Goal: Navigation & Orientation: Understand site structure

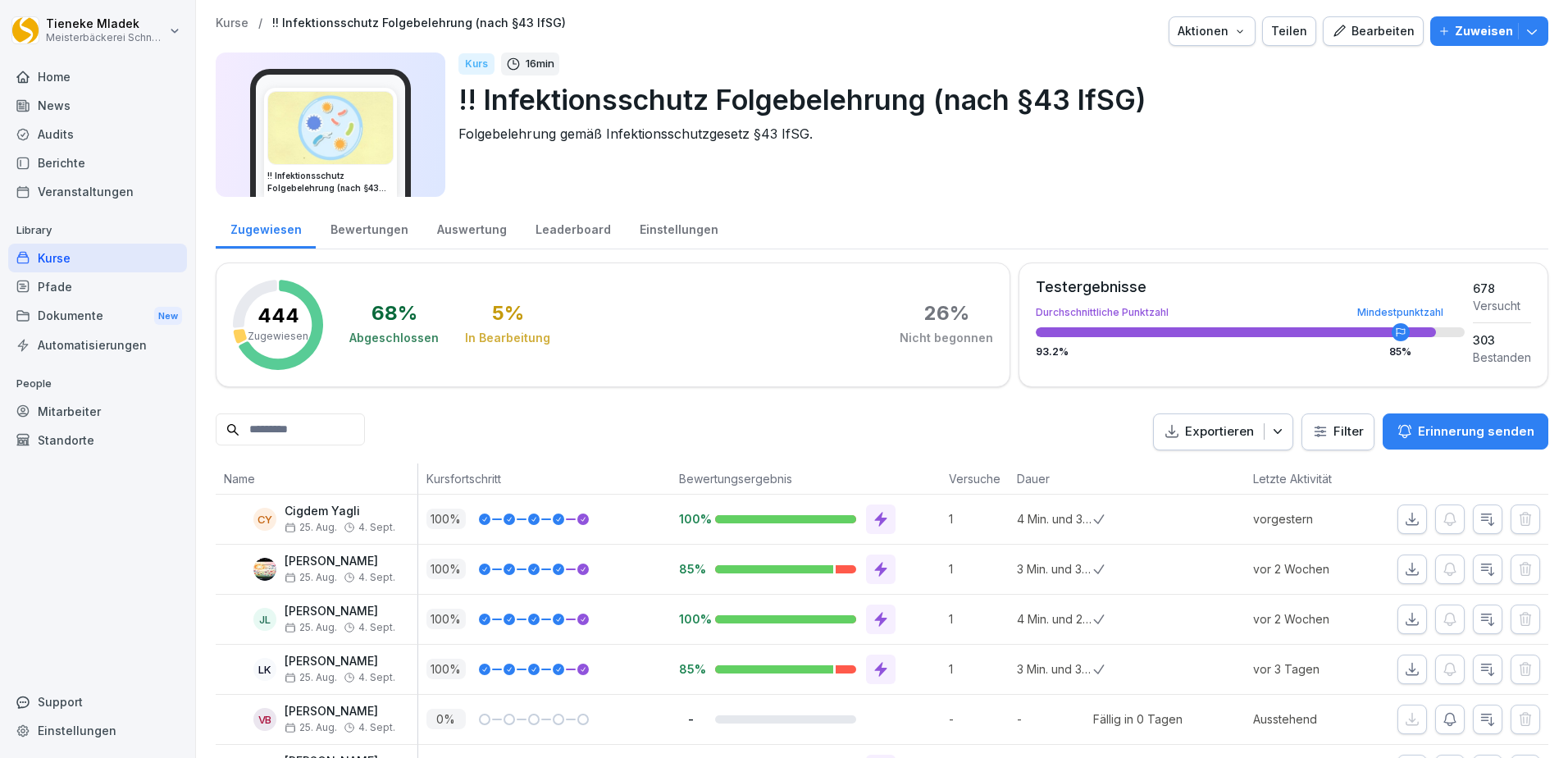
drag, startPoint x: 0, startPoint y: 0, endPoint x: 109, endPoint y: 250, distance: 272.7
click at [104, 250] on div "Kurse" at bounding box center [98, 258] width 179 height 29
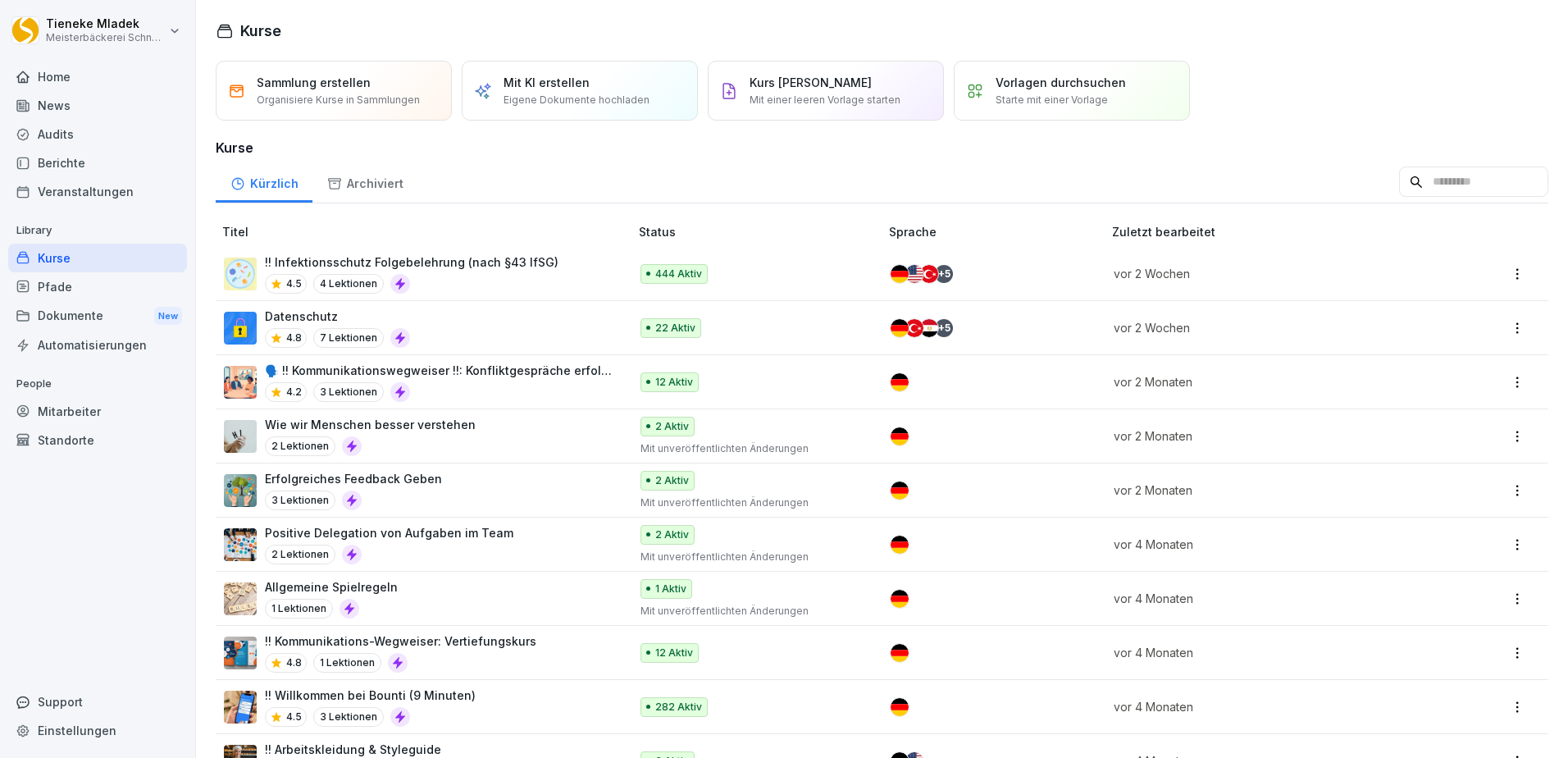
click at [374, 334] on p "7 Lektionen" at bounding box center [348, 337] width 70 height 20
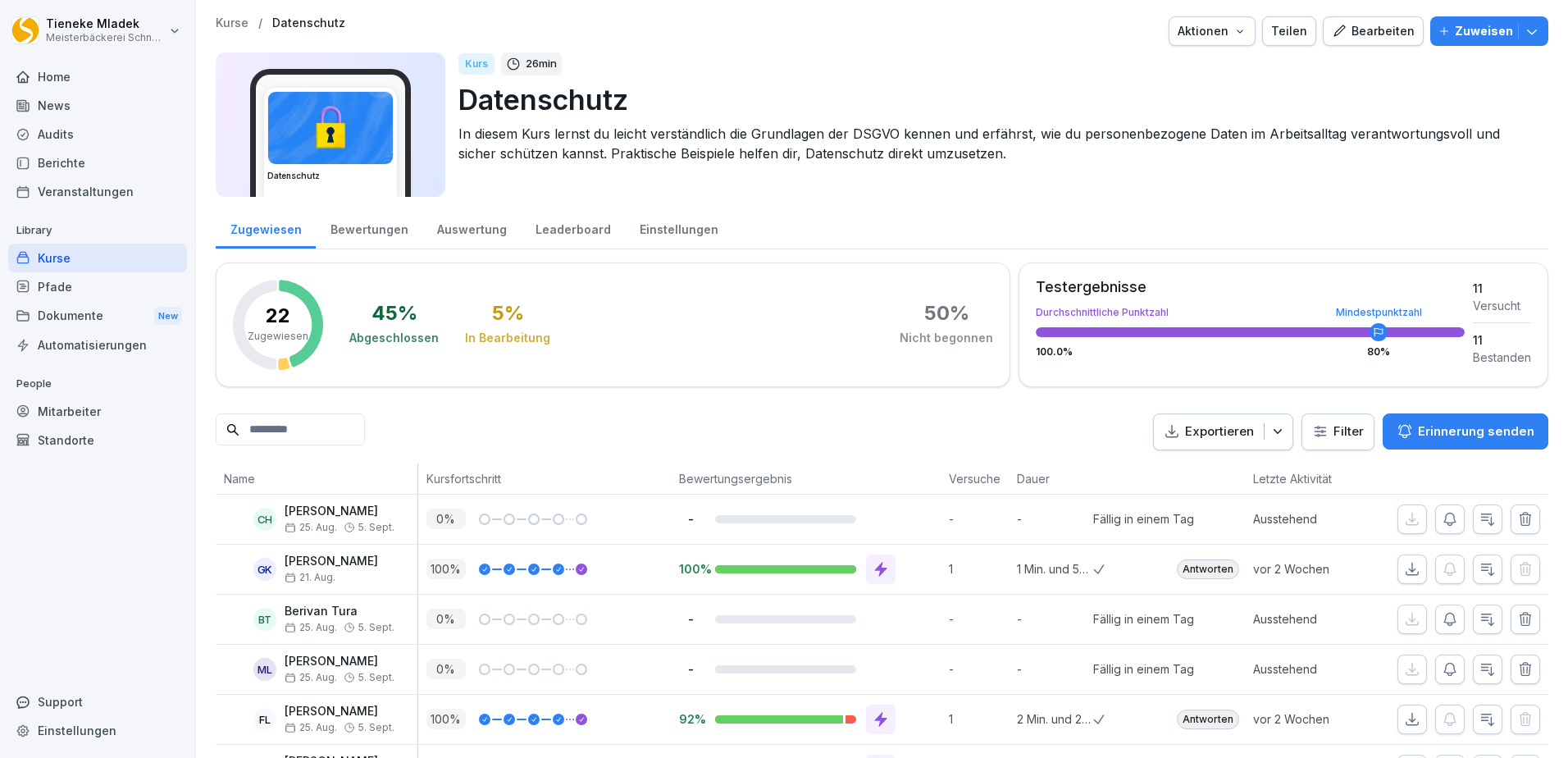
click at [1464, 428] on p "Erinnerung senden" at bounding box center [1475, 430] width 116 height 18
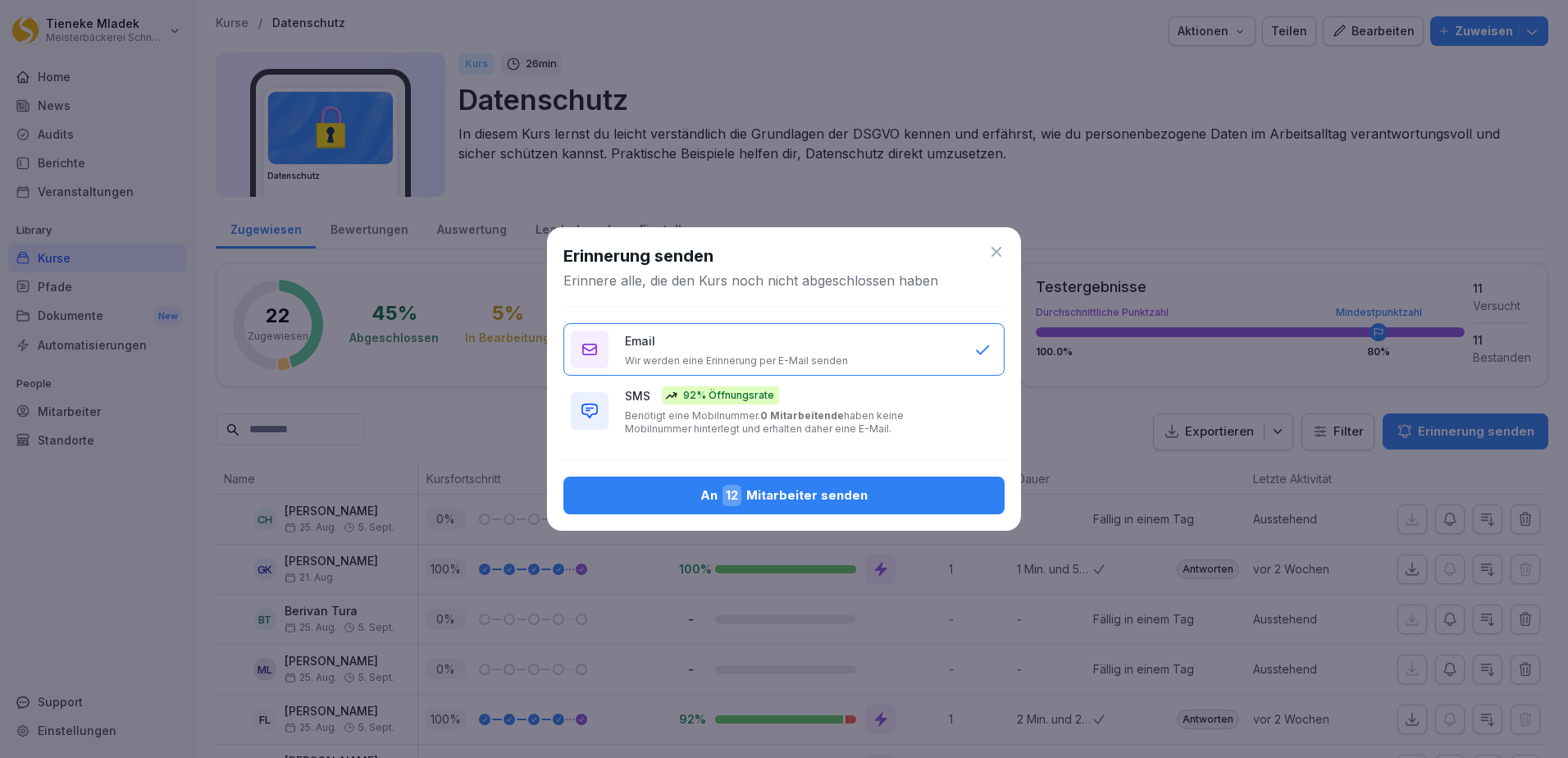
click at [718, 389] on p "92% Öffnungsrate" at bounding box center [728, 395] width 91 height 14
click at [723, 502] on div "An 12 Mitarbeiter senden" at bounding box center [784, 495] width 415 height 21
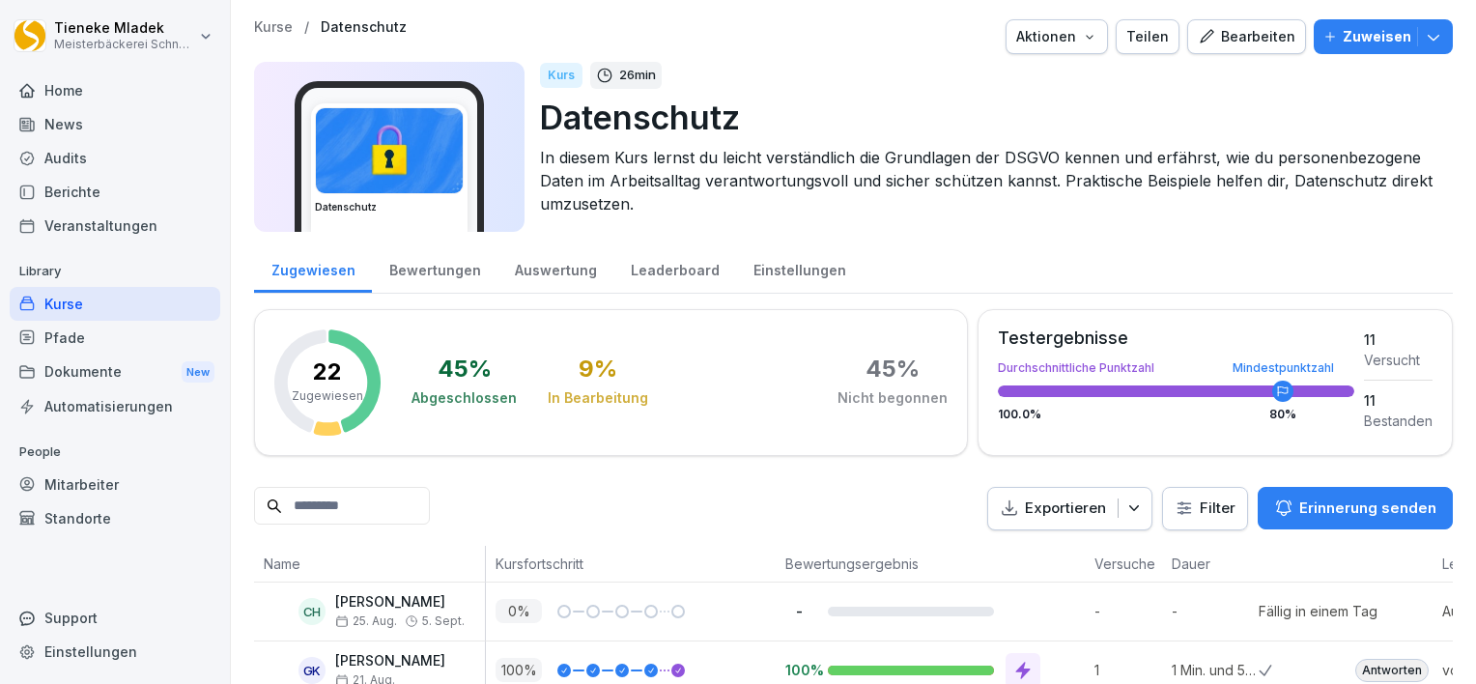
click at [90, 207] on div "Berichte" at bounding box center [115, 192] width 211 height 34
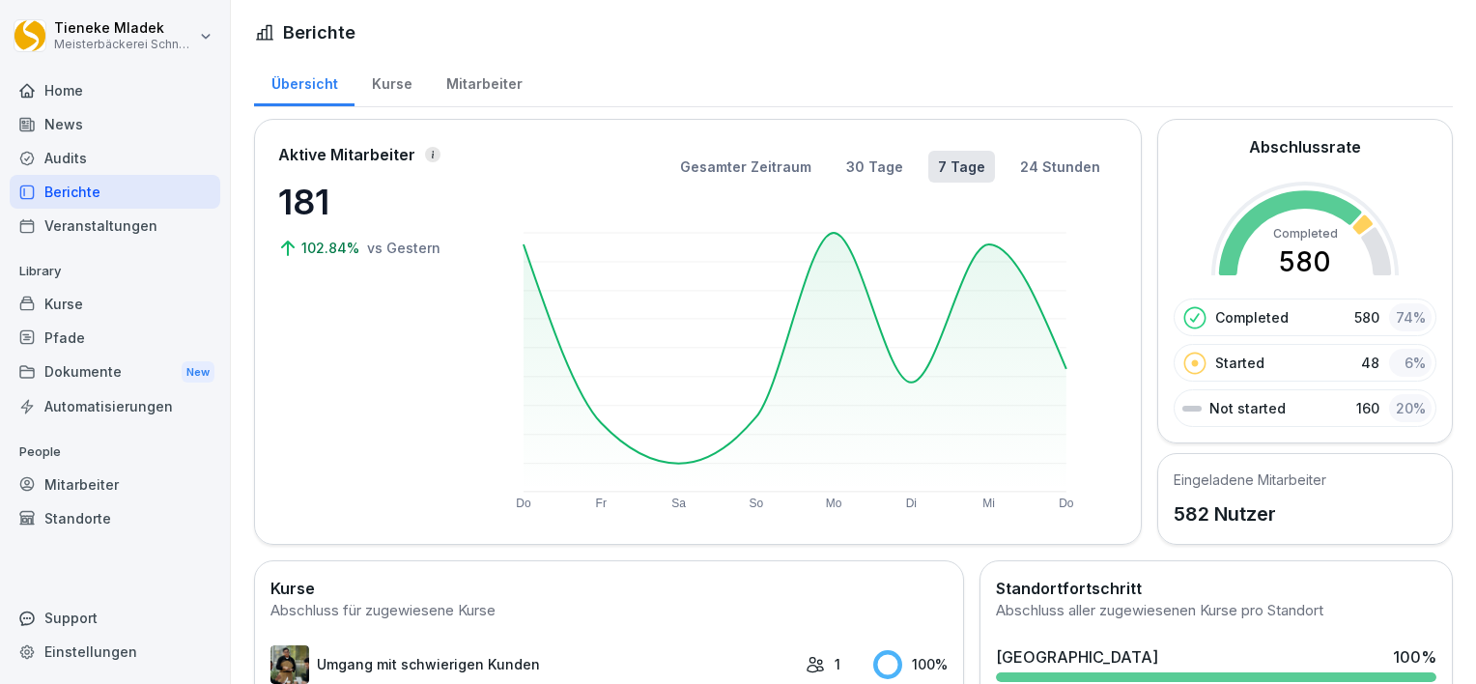
click at [81, 316] on div "Kurse" at bounding box center [115, 304] width 211 height 34
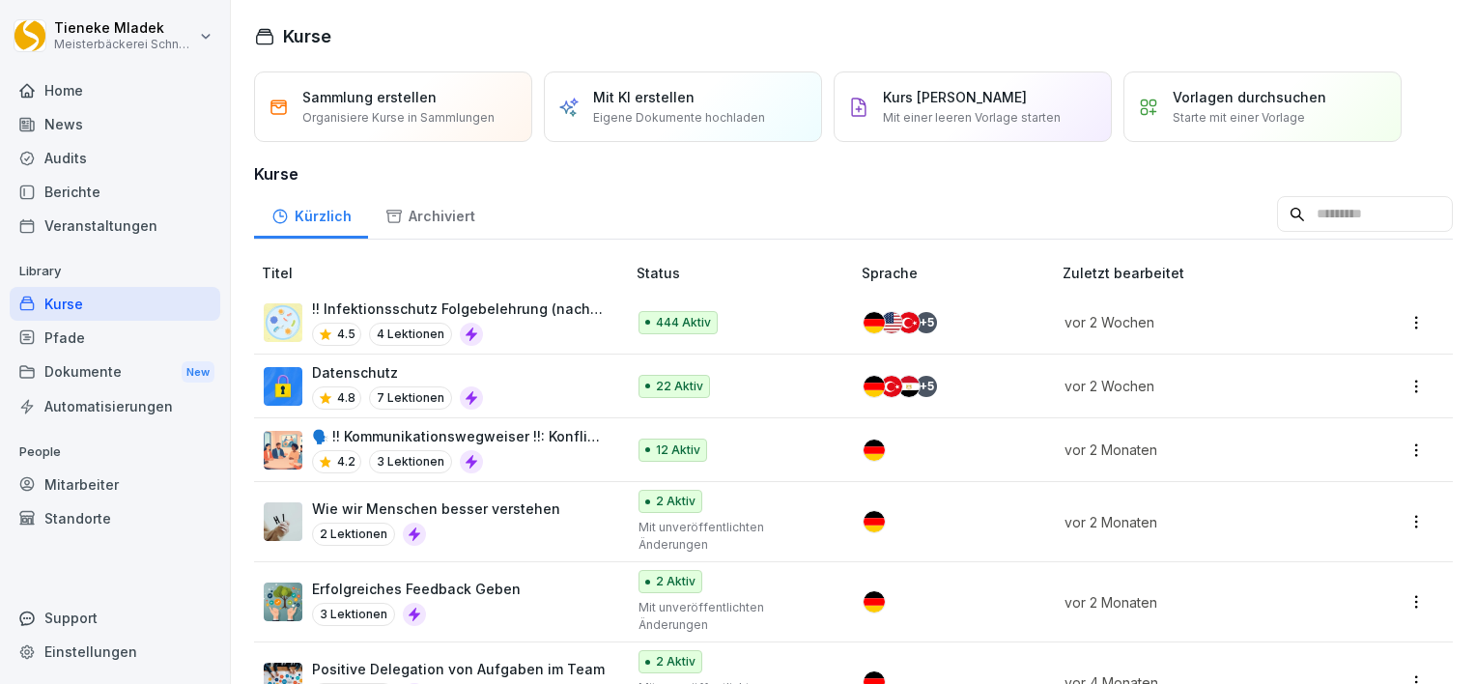
click at [526, 313] on p "!! Infektionsschutz Folgebelehrung (nach §43 IfSG)" at bounding box center [459, 308] width 294 height 20
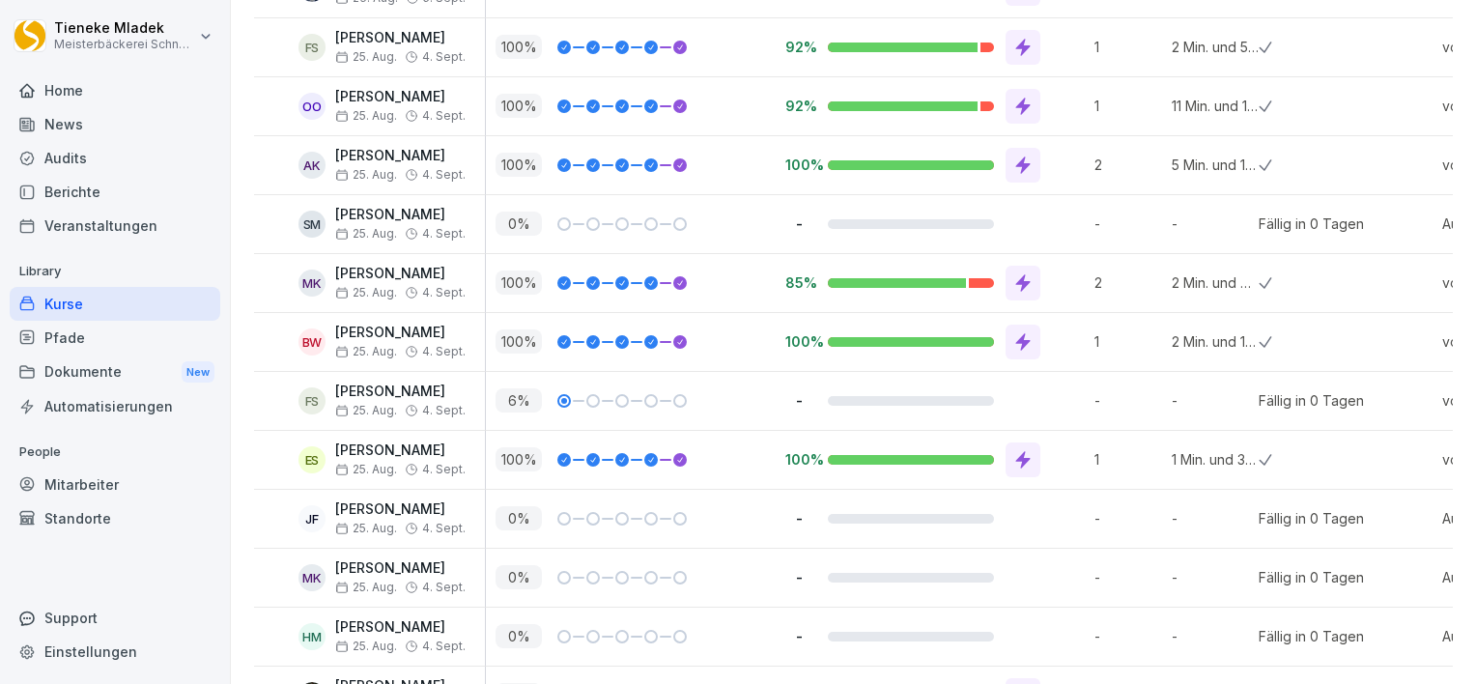
scroll to position [1565, 0]
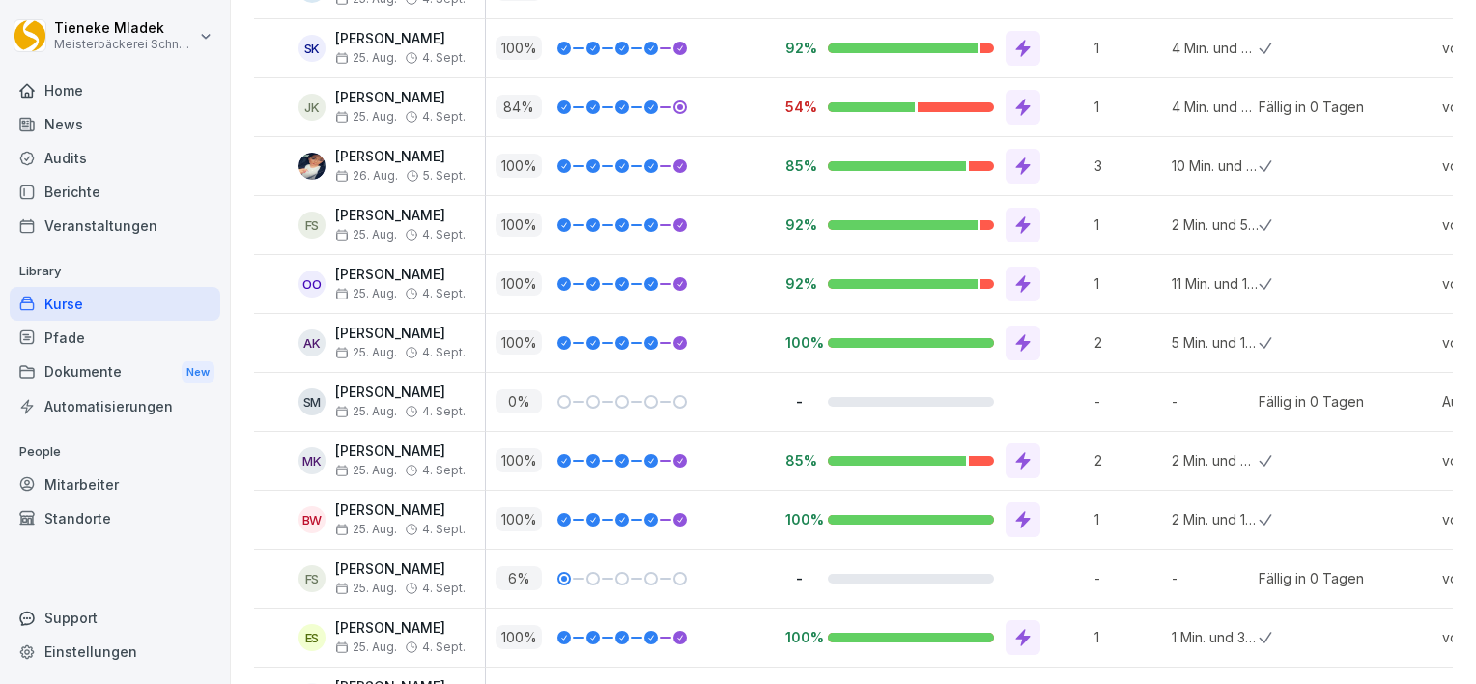
click at [99, 196] on div "Berichte" at bounding box center [115, 192] width 211 height 34
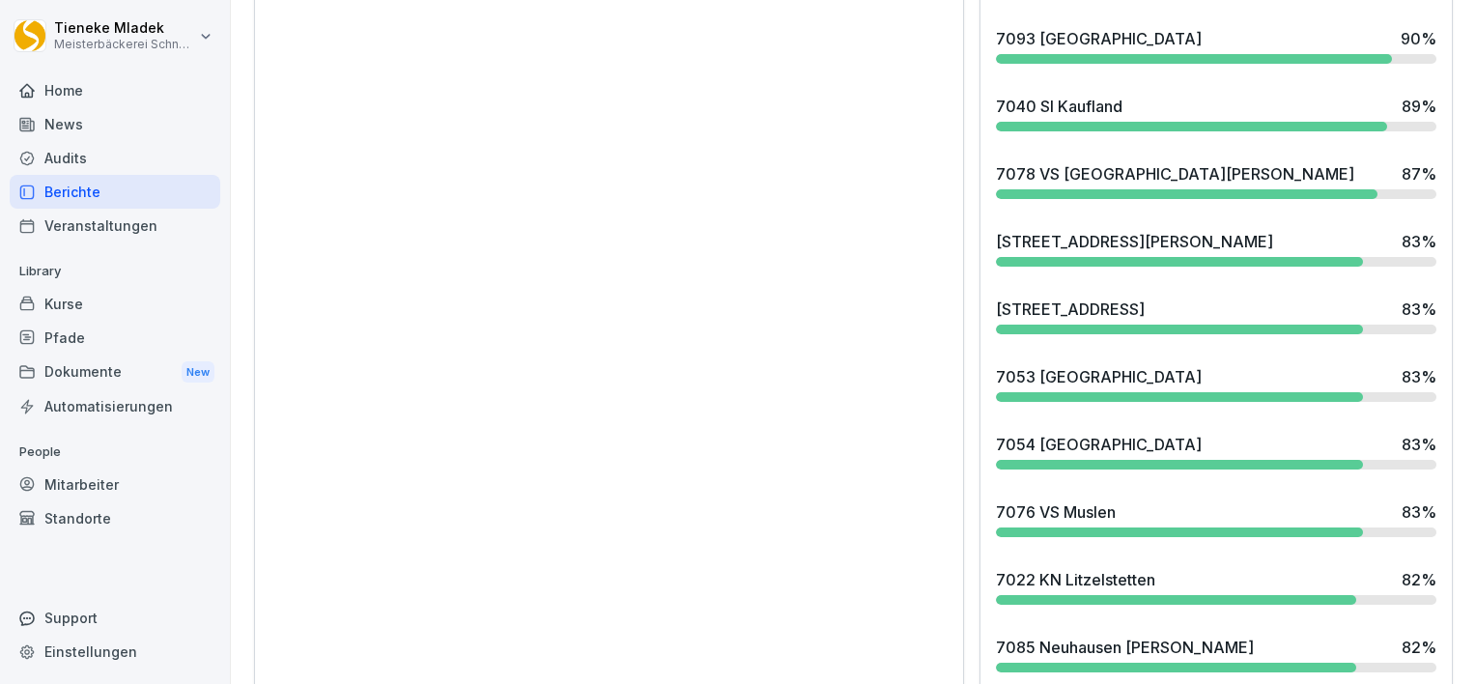
scroll to position [118, 0]
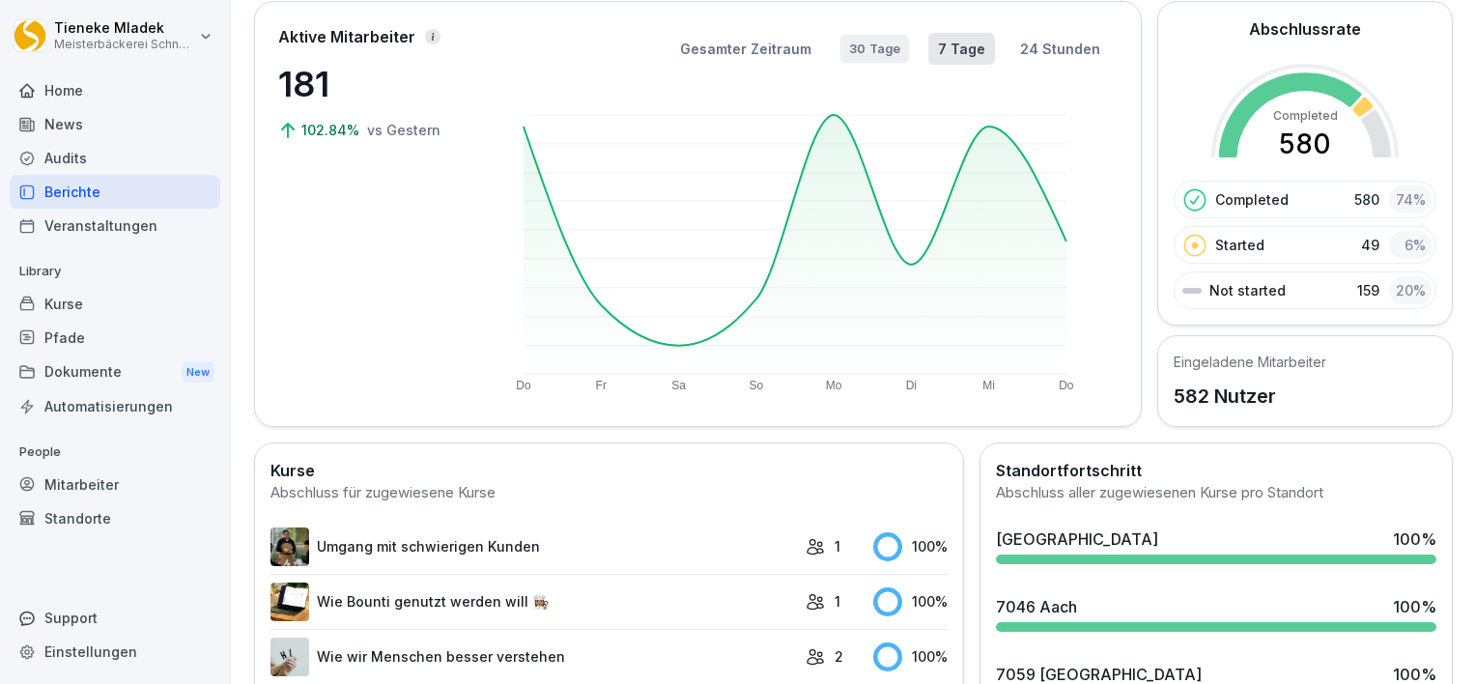
click at [862, 60] on button "30 Tage" at bounding box center [874, 49] width 69 height 29
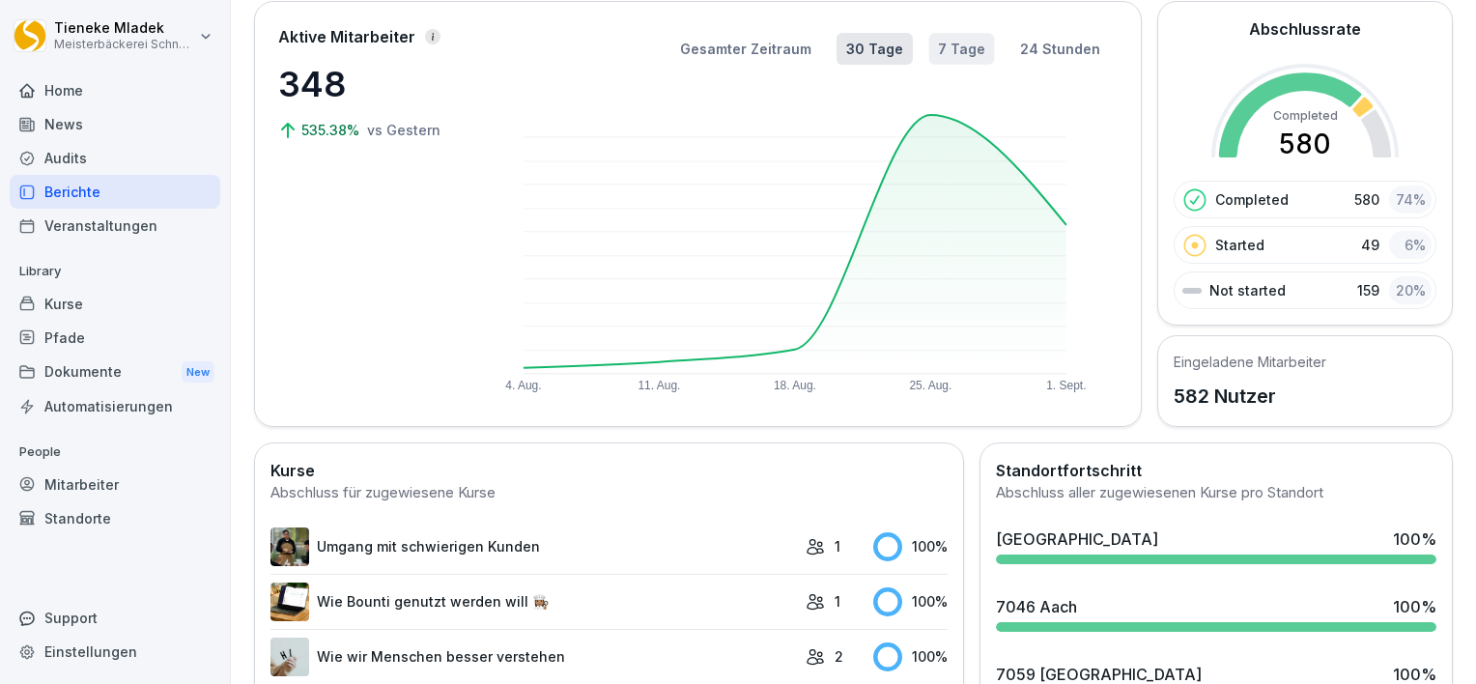
click at [964, 46] on button "7 Tage" at bounding box center [962, 48] width 66 height 31
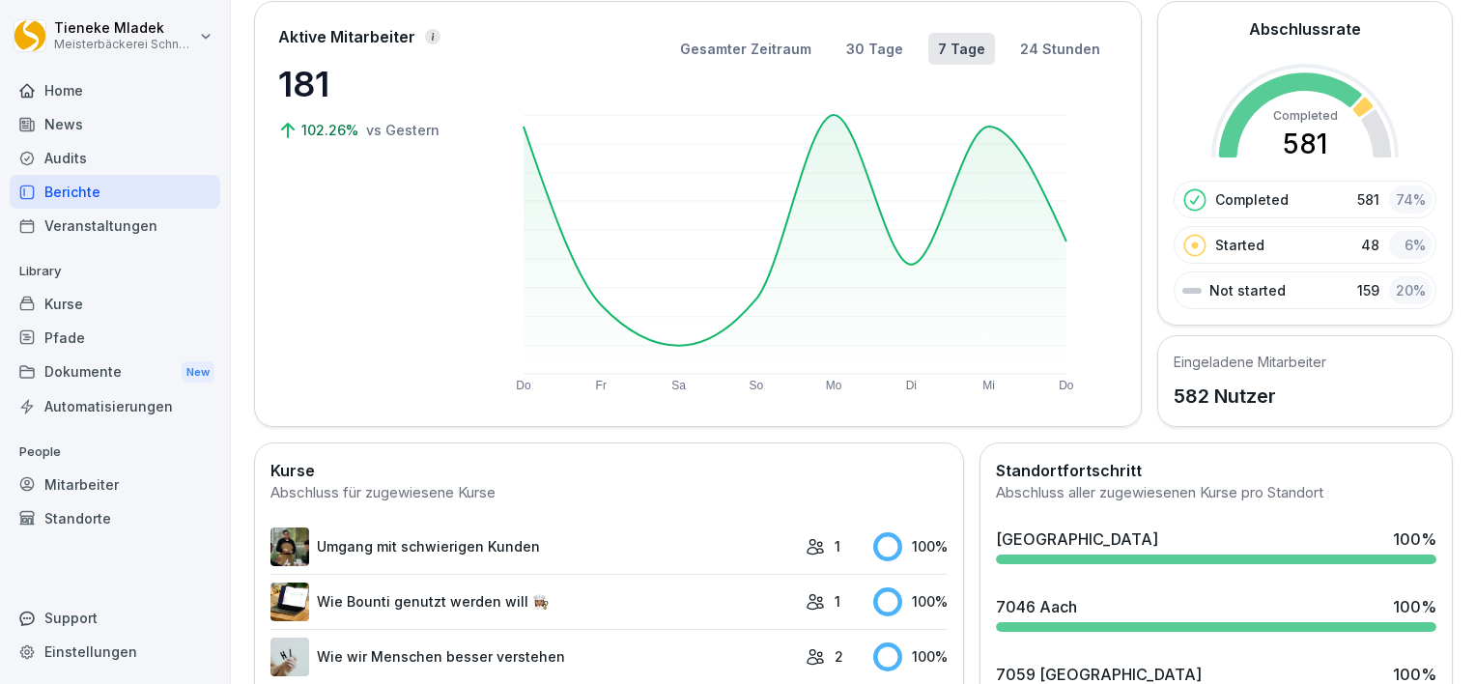
click at [52, 308] on div "Kurse" at bounding box center [115, 304] width 211 height 34
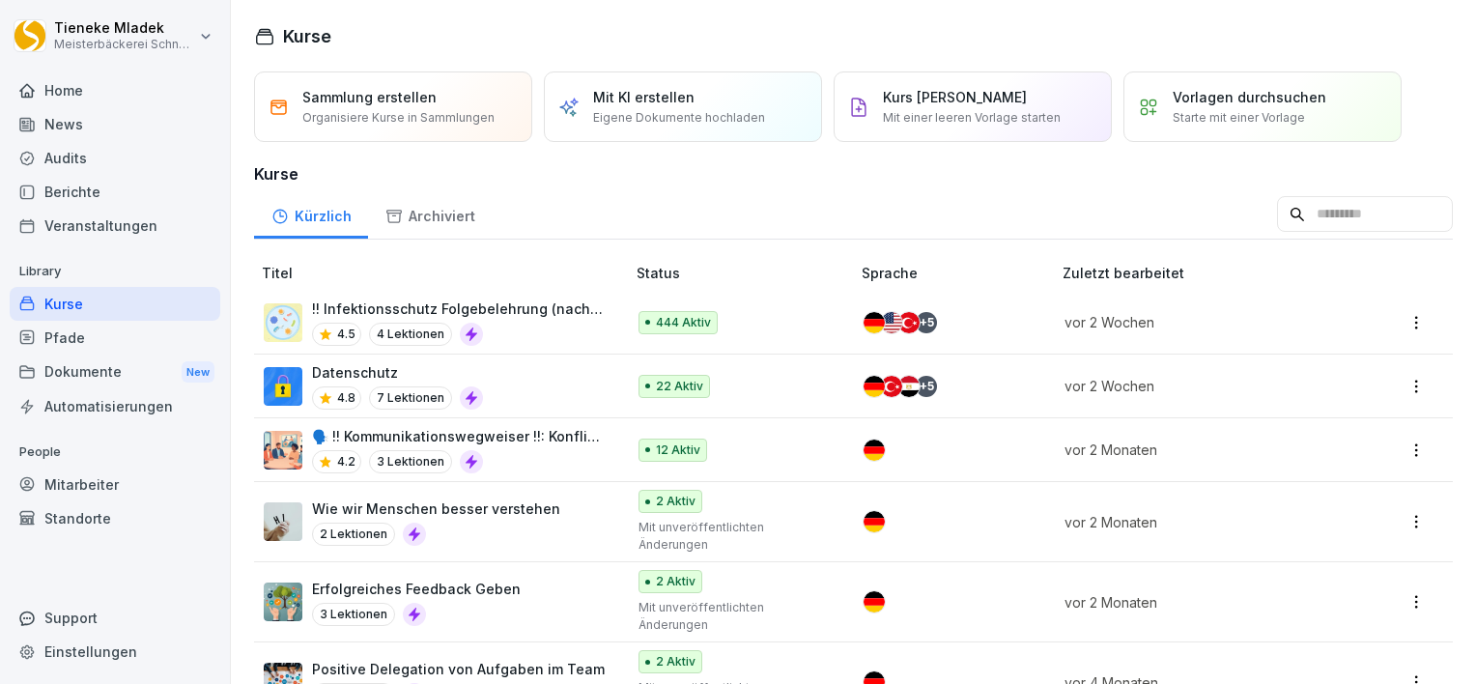
click at [532, 305] on p "!! Infektionsschutz Folgebelehrung (nach §43 IfSG)" at bounding box center [459, 308] width 294 height 20
click at [486, 364] on div "Datenschutz 4.8 7 Lektionen" at bounding box center [435, 385] width 342 height 47
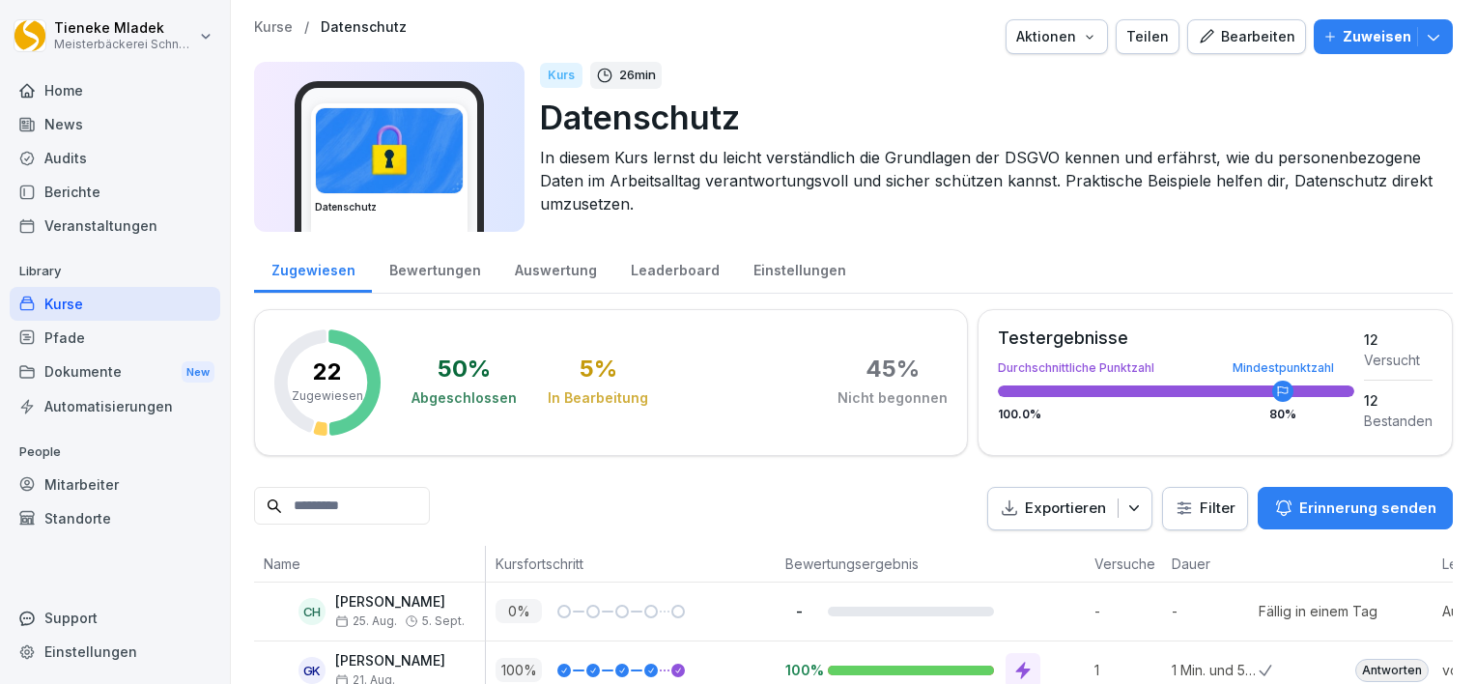
click at [88, 129] on div "News" at bounding box center [115, 124] width 211 height 34
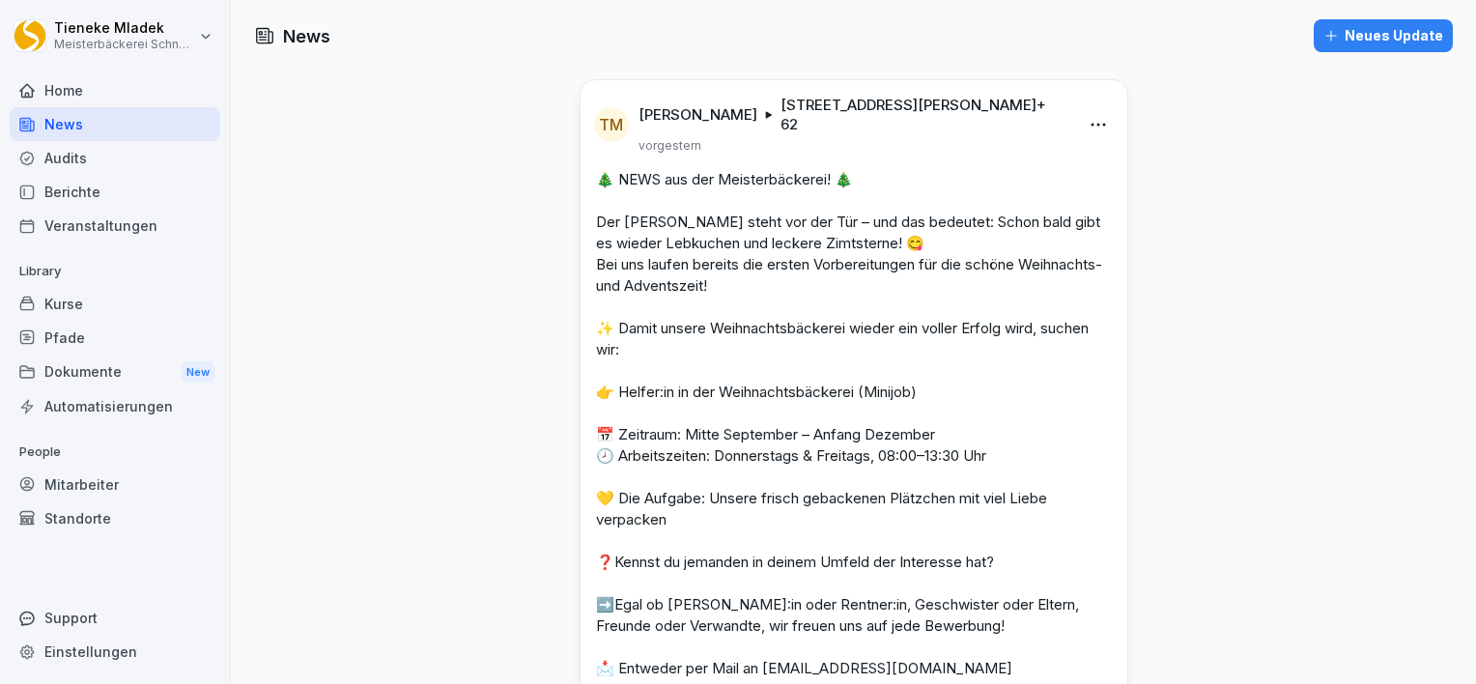
click at [71, 479] on div "Mitarbeiter" at bounding box center [115, 485] width 211 height 34
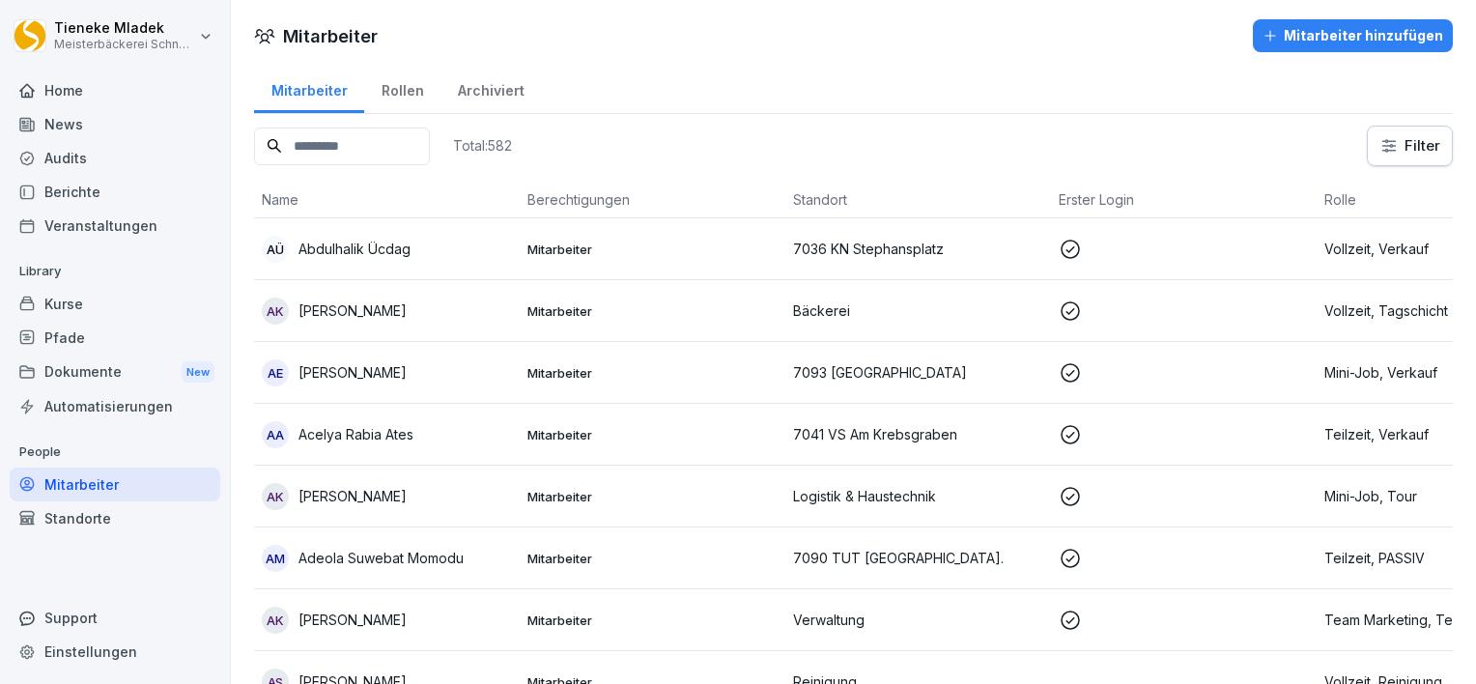
click at [321, 143] on input at bounding box center [342, 147] width 176 height 38
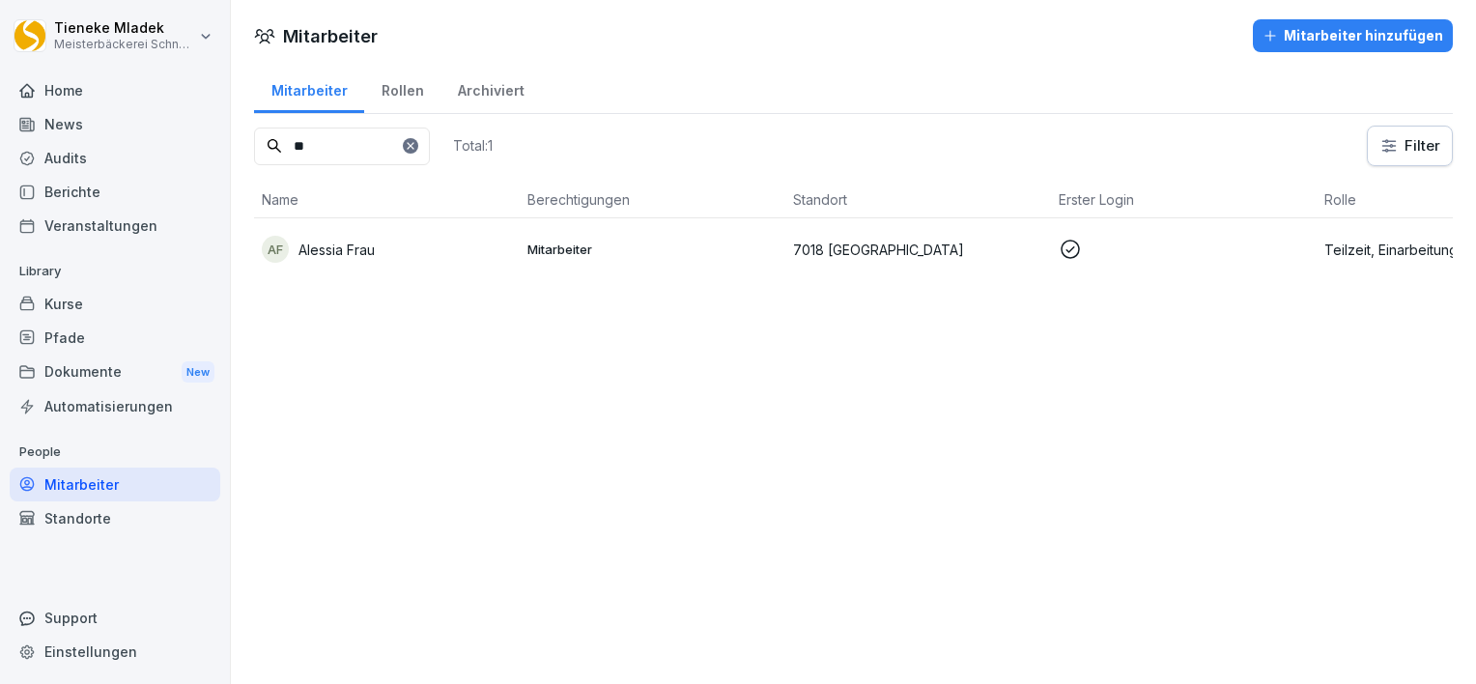
type input "*"
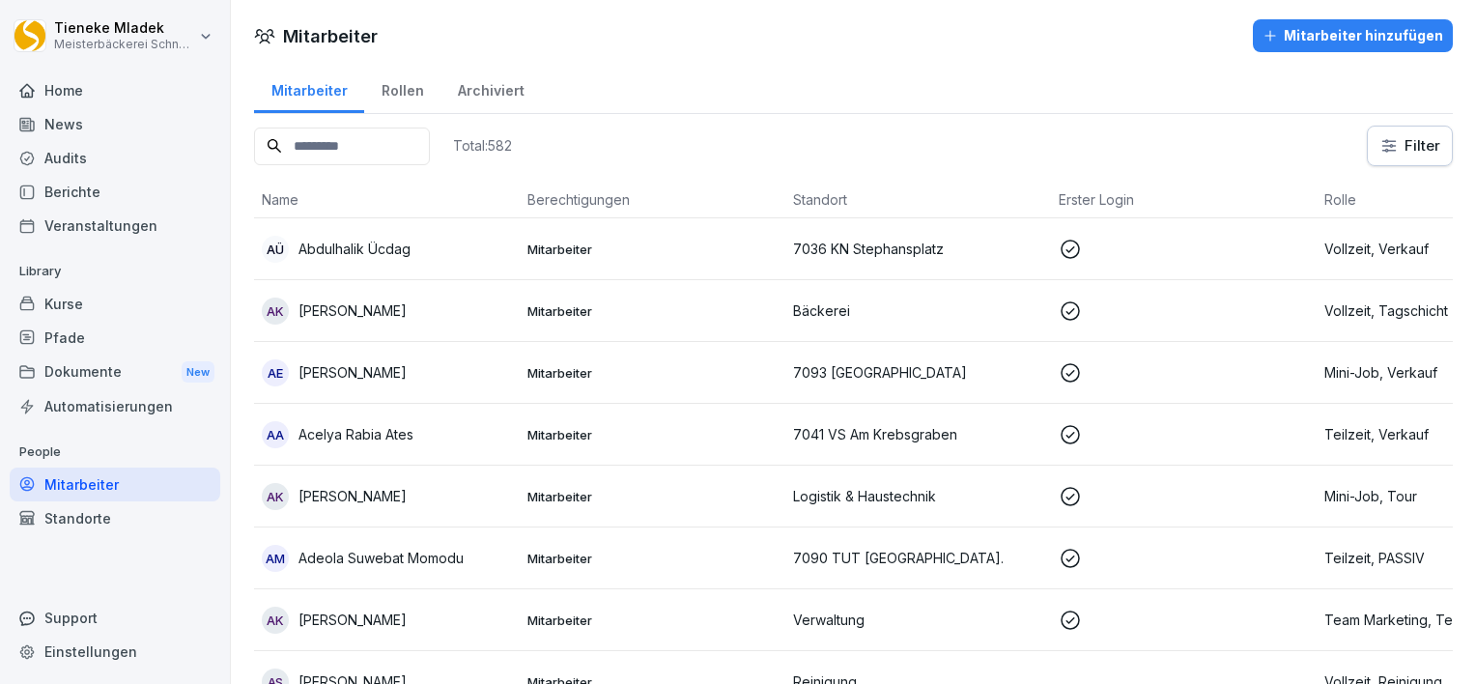
click at [83, 94] on div "Home" at bounding box center [115, 90] width 211 height 34
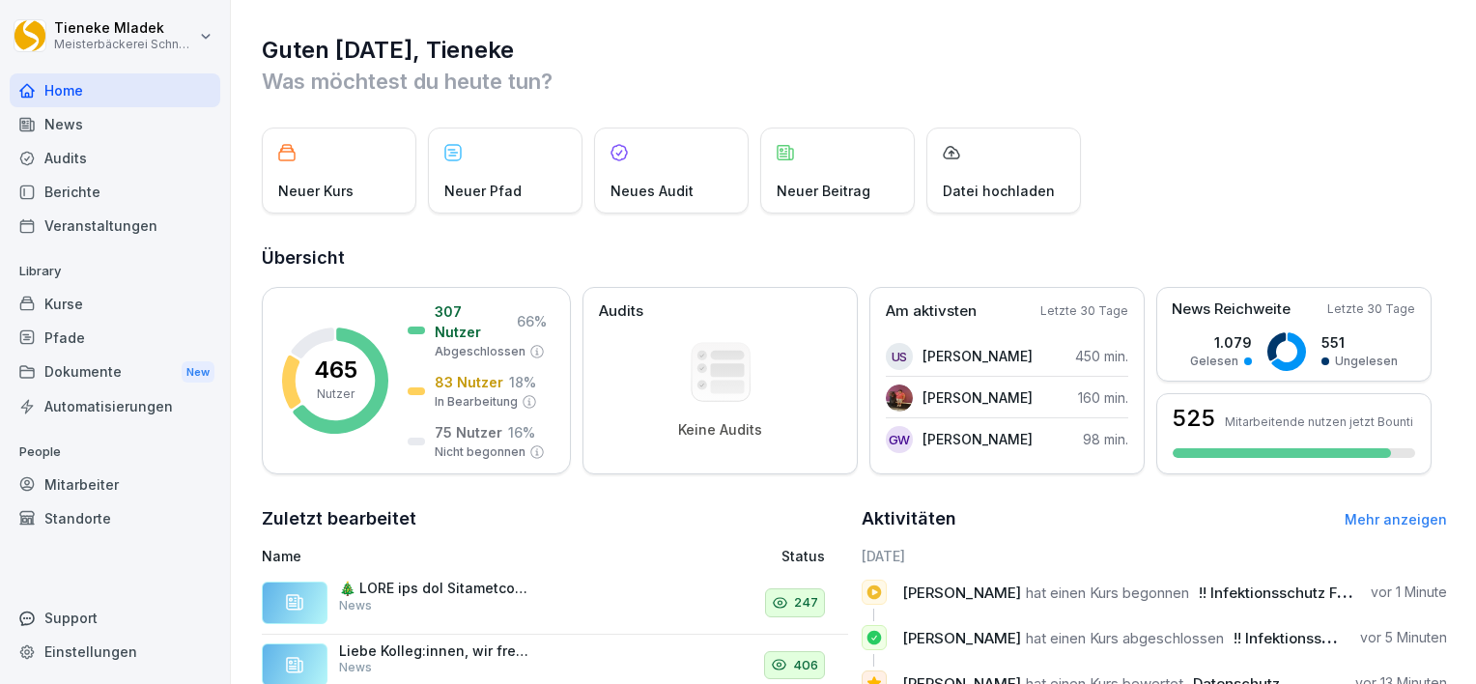
click at [1415, 128] on div "Neuer Kurs Neuer Pfad Neues Audit Neuer Beitrag Datei hochladen" at bounding box center [854, 171] width 1185 height 86
click at [83, 131] on div "News" at bounding box center [115, 124] width 211 height 34
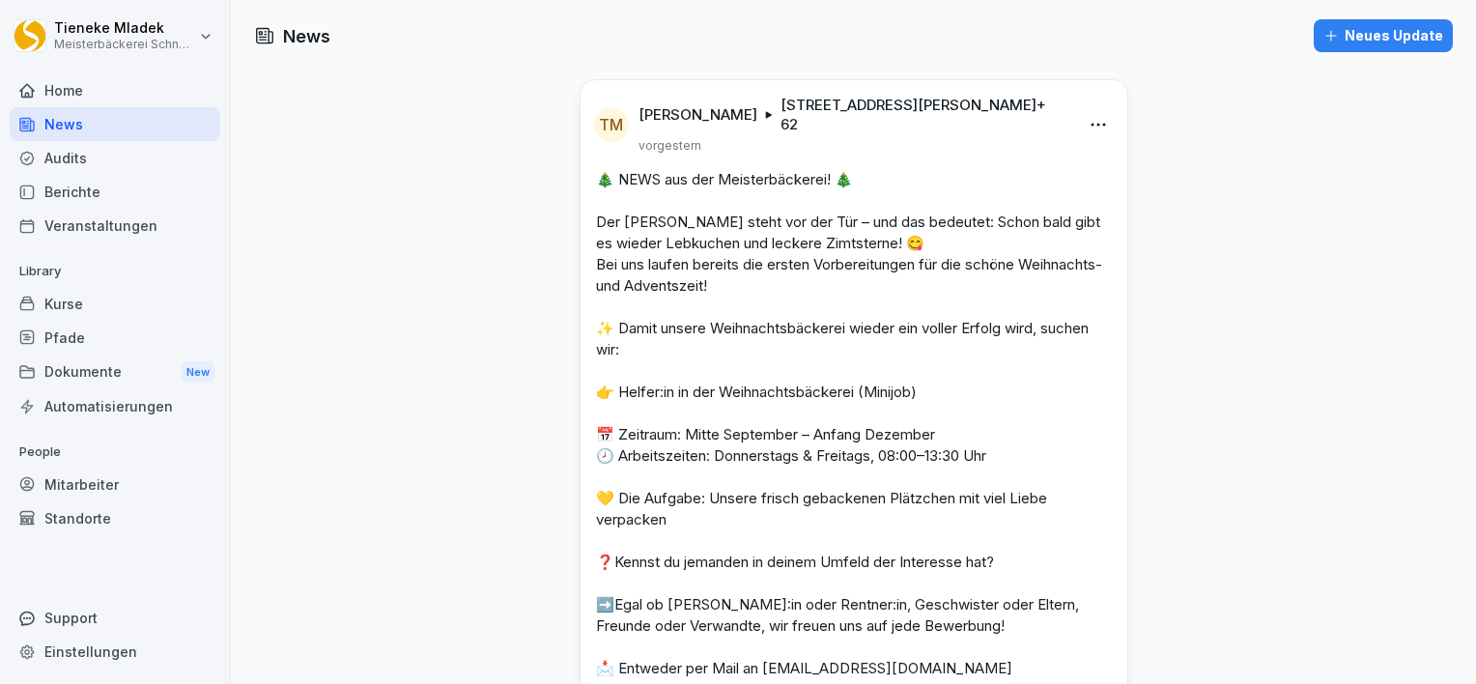
click at [68, 185] on div "Berichte" at bounding box center [115, 192] width 211 height 34
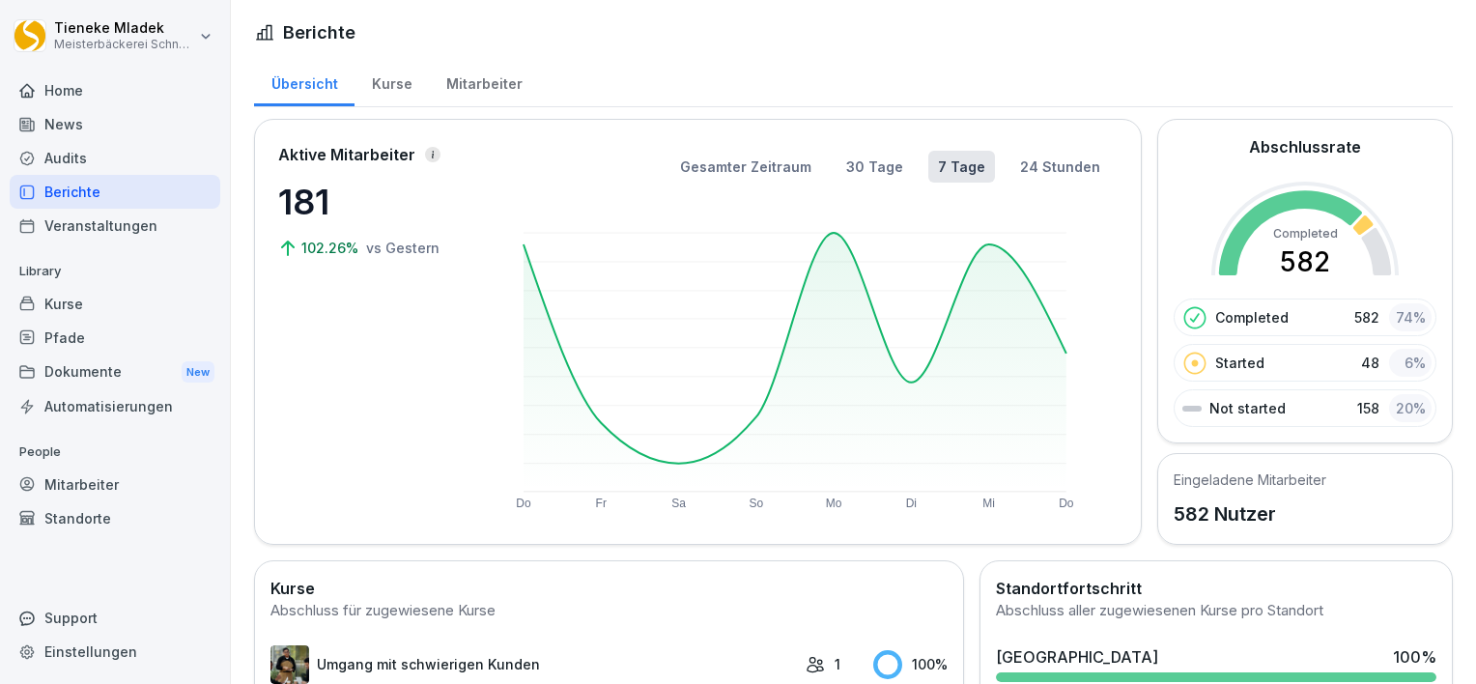
click at [87, 128] on div "News" at bounding box center [115, 124] width 211 height 34
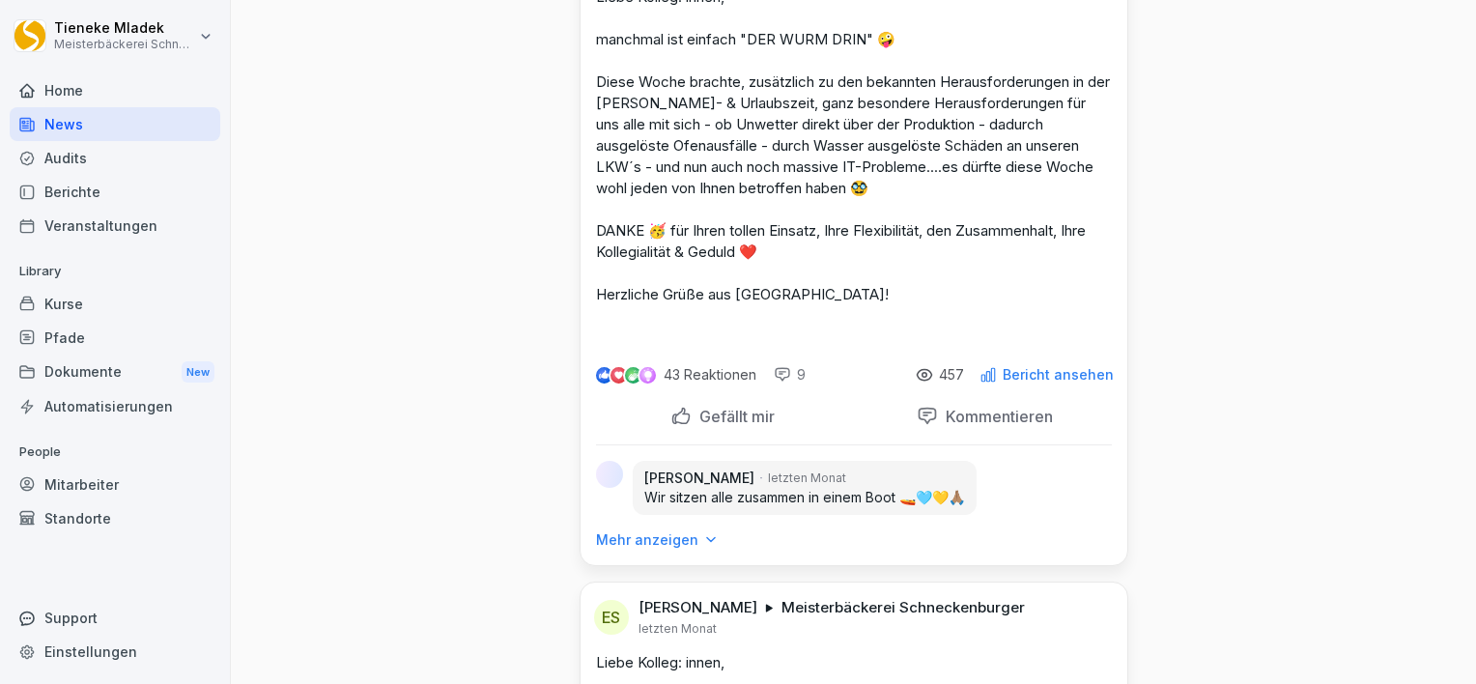
scroll to position [3257, 0]
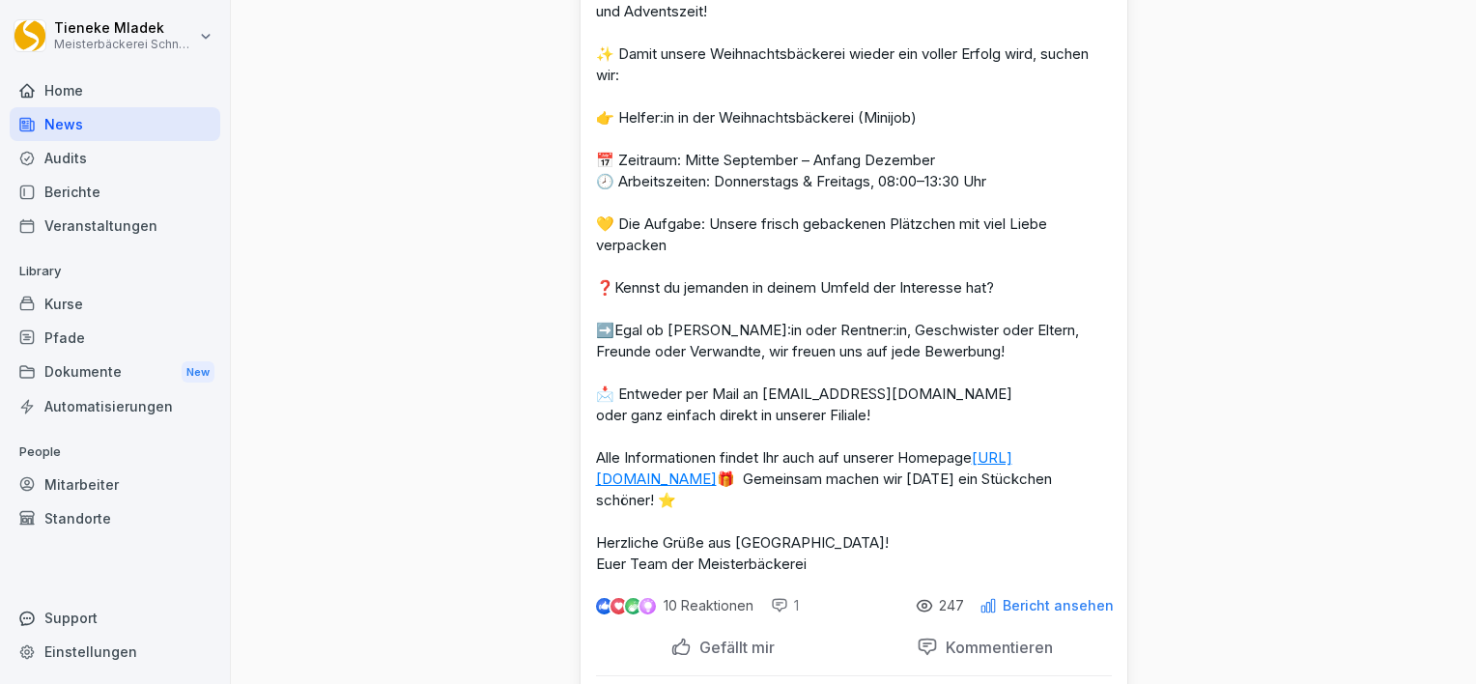
scroll to position [274, 0]
click at [149, 175] on div "Berichte" at bounding box center [115, 192] width 211 height 34
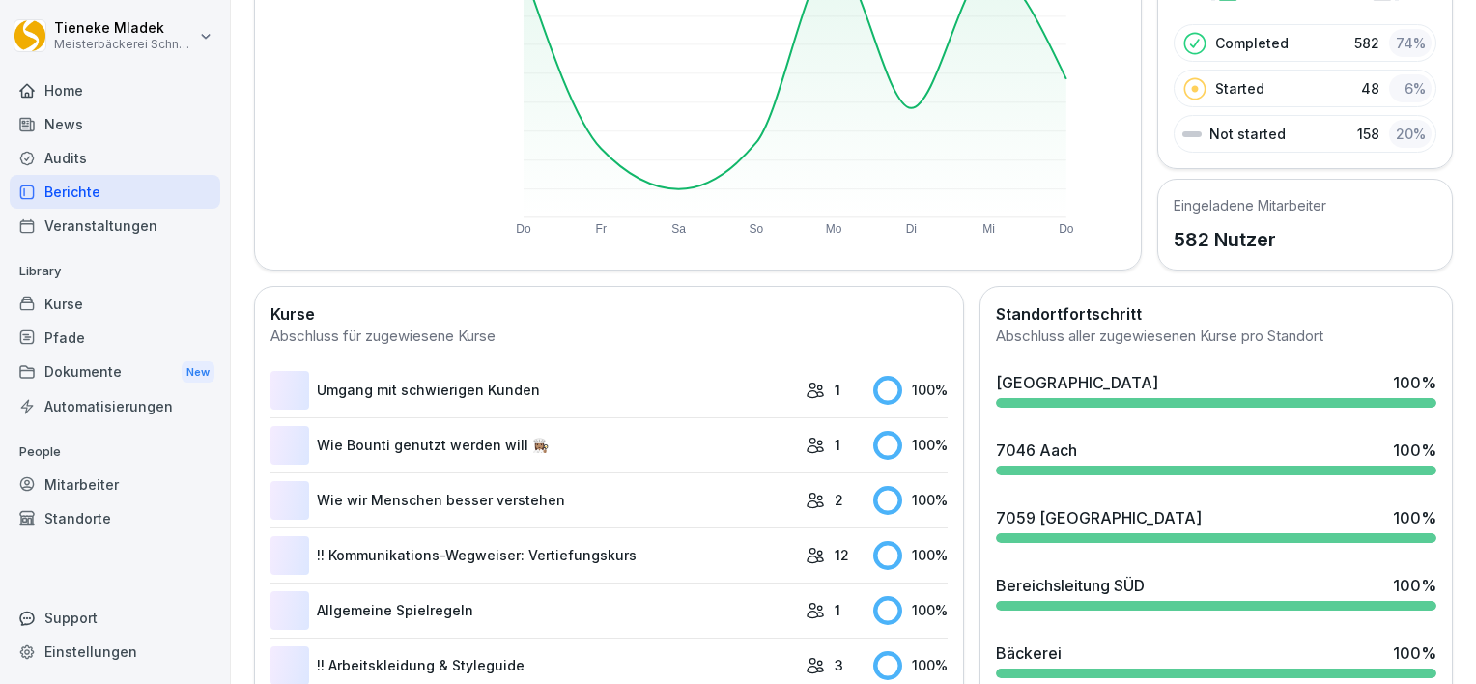
scroll to position [118, 0]
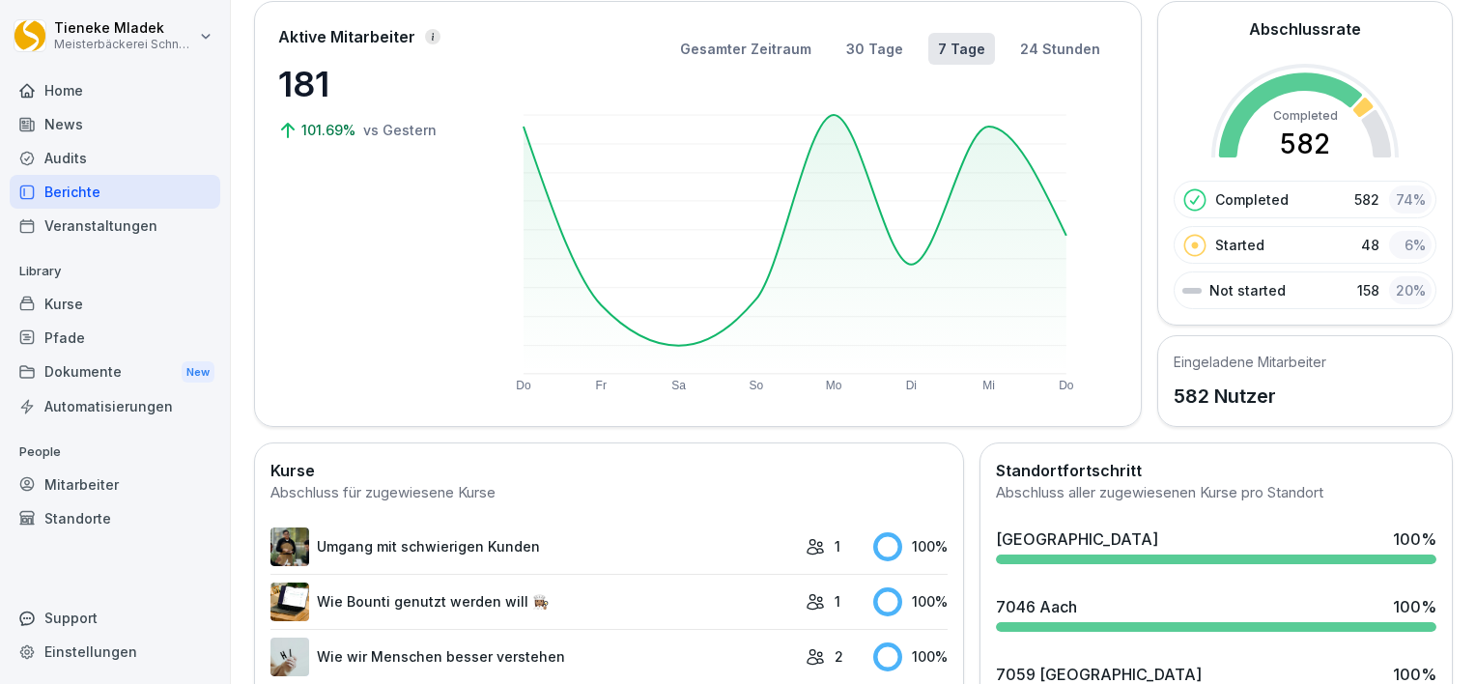
click at [128, 300] on div "Kurse" at bounding box center [115, 304] width 211 height 34
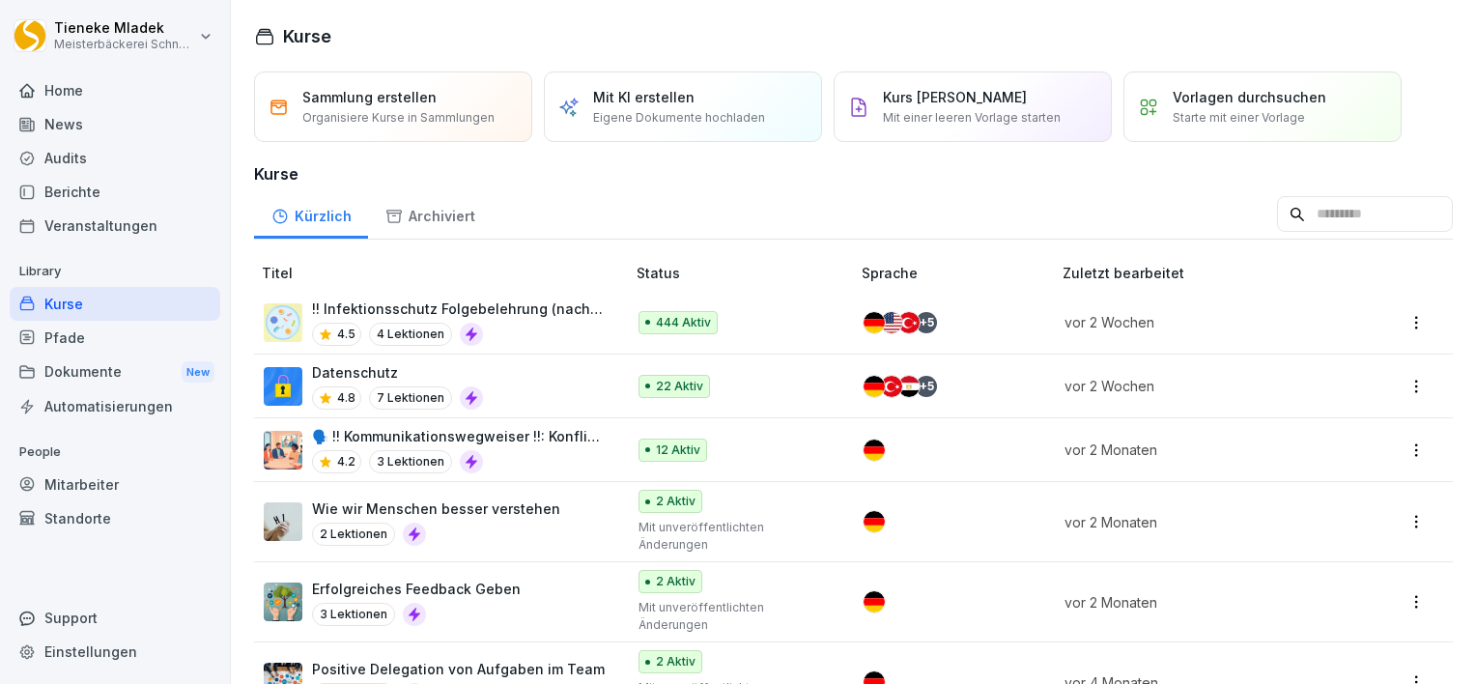
click at [85, 200] on div "Berichte" at bounding box center [115, 192] width 211 height 34
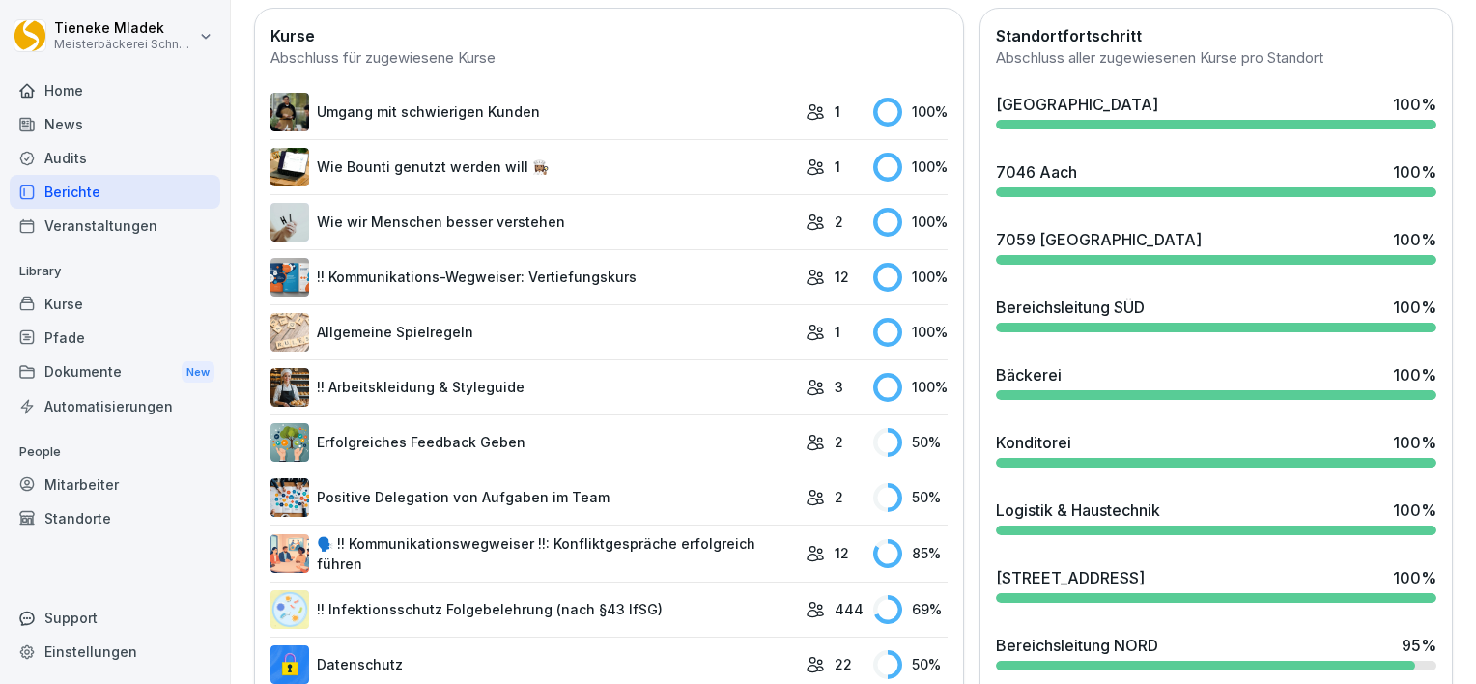
scroll to position [552, 0]
click at [57, 305] on div "Kurse" at bounding box center [115, 304] width 211 height 34
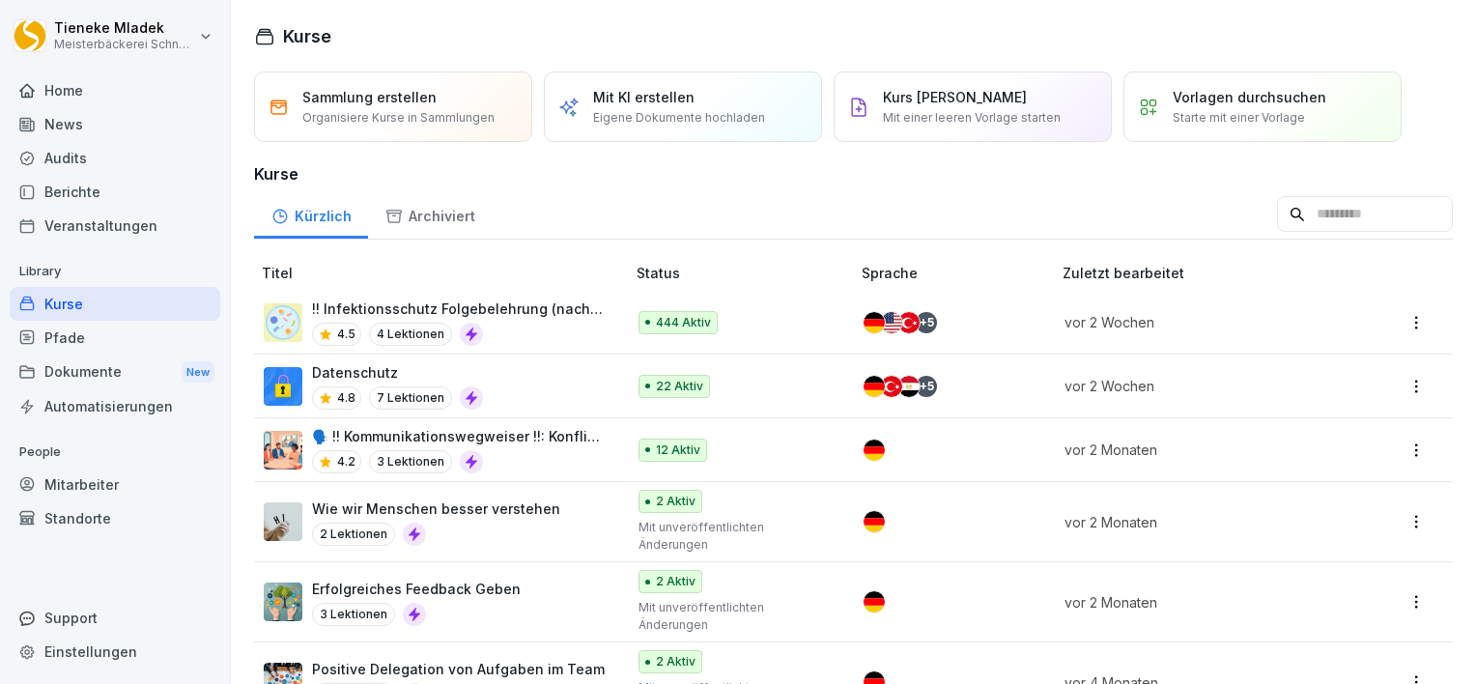
click at [541, 321] on div "!! Infektionsschutz Folgebelehrung (nach §43 IfSG) 4.5 4 Lektionen" at bounding box center [459, 321] width 294 height 47
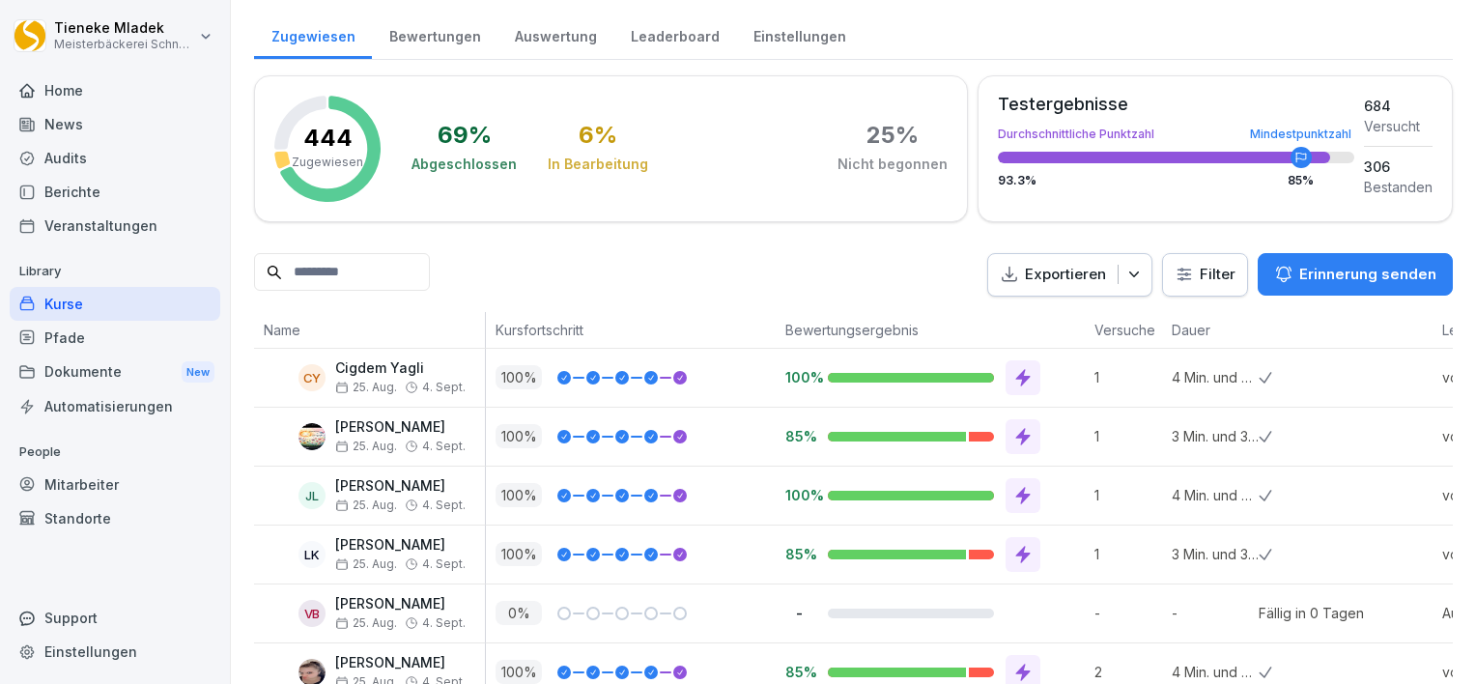
scroll to position [232, 0]
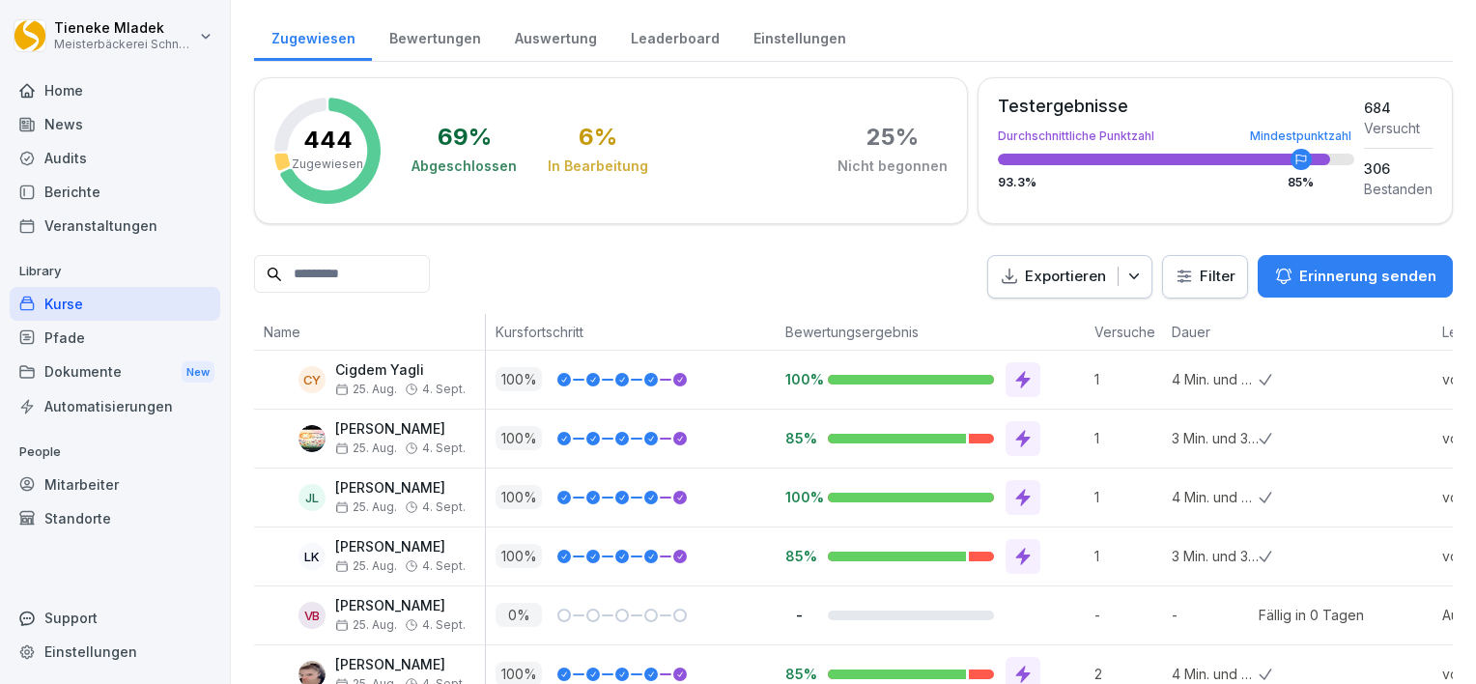
click at [1180, 271] on html "Tieneke Mladek Meisterbäckerei Schneckenburger Home News Audits Berichte Verans…" at bounding box center [738, 342] width 1476 height 684
click at [765, 269] on html "Tieneke Mladek Meisterbäckerei Schneckenburger Home News Audits Berichte Verans…" at bounding box center [738, 342] width 1476 height 684
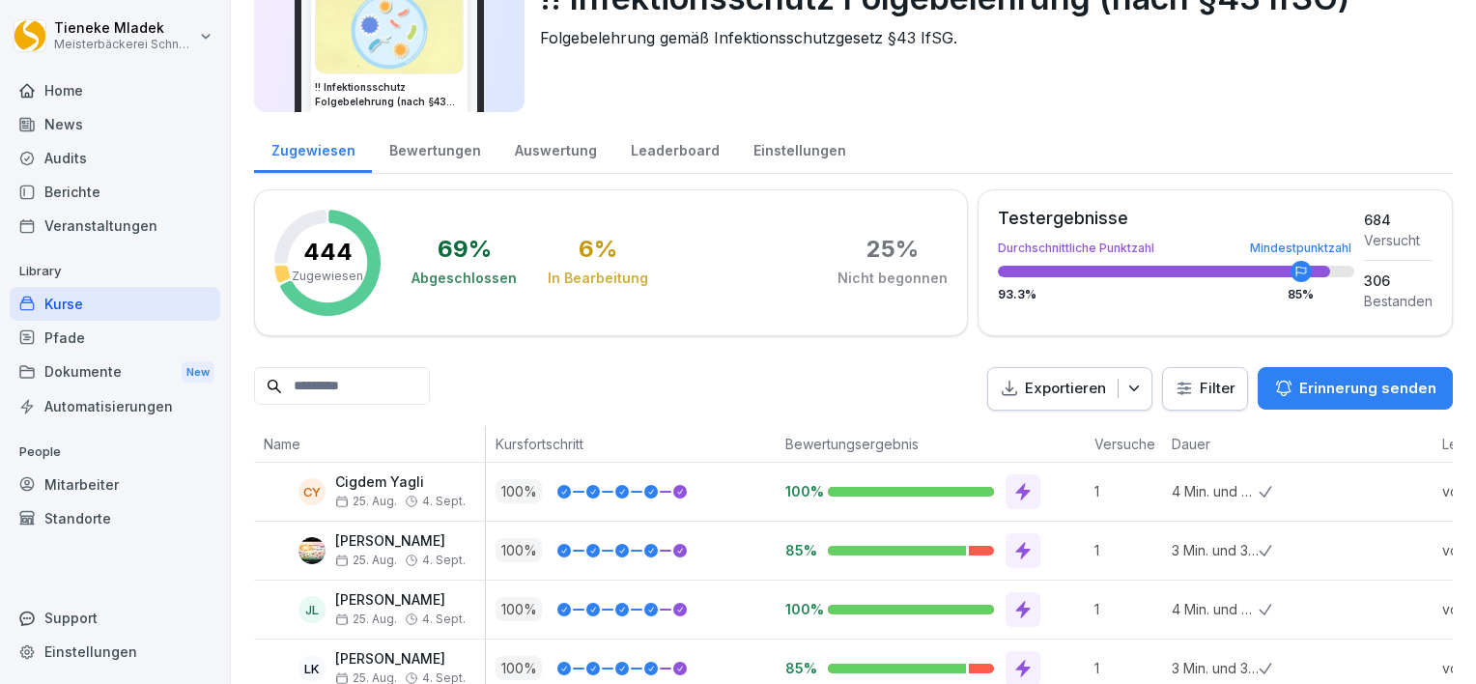
scroll to position [118, 0]
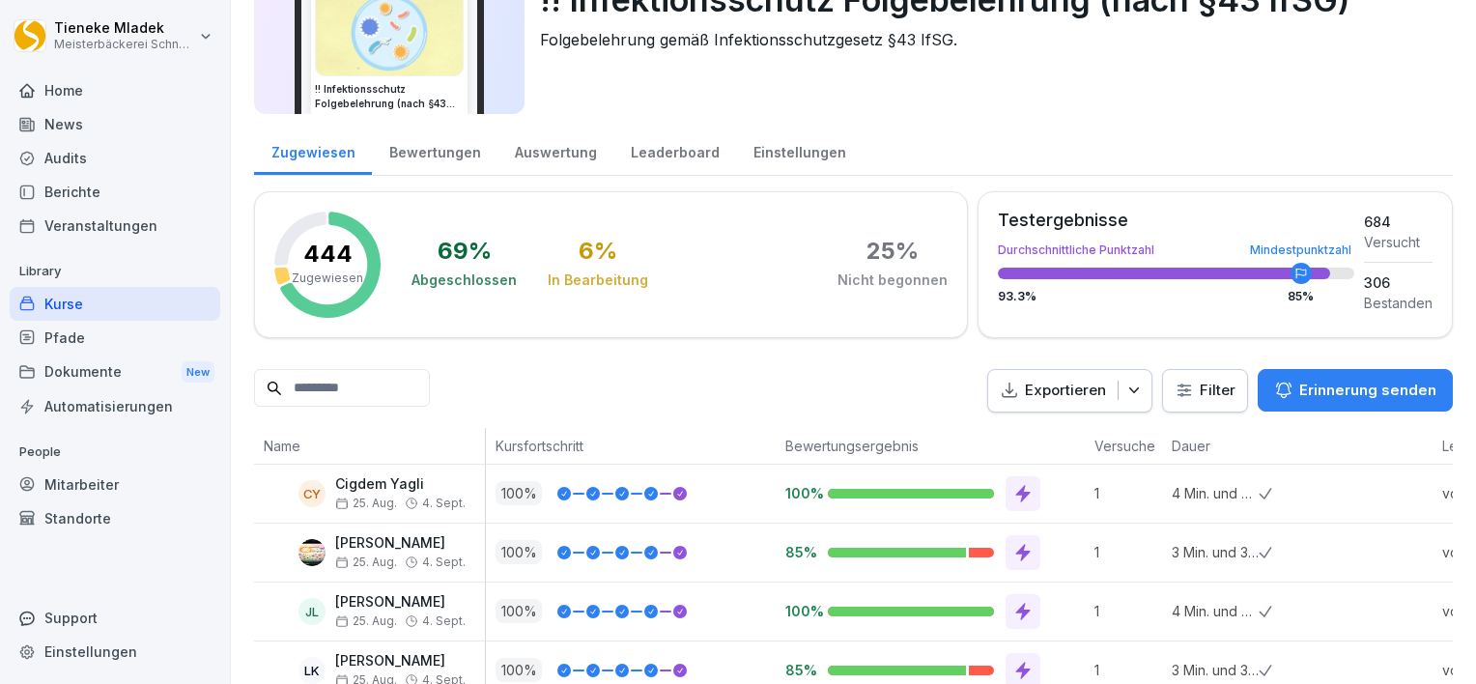
click at [446, 142] on div "Bewertungen" at bounding box center [435, 150] width 126 height 49
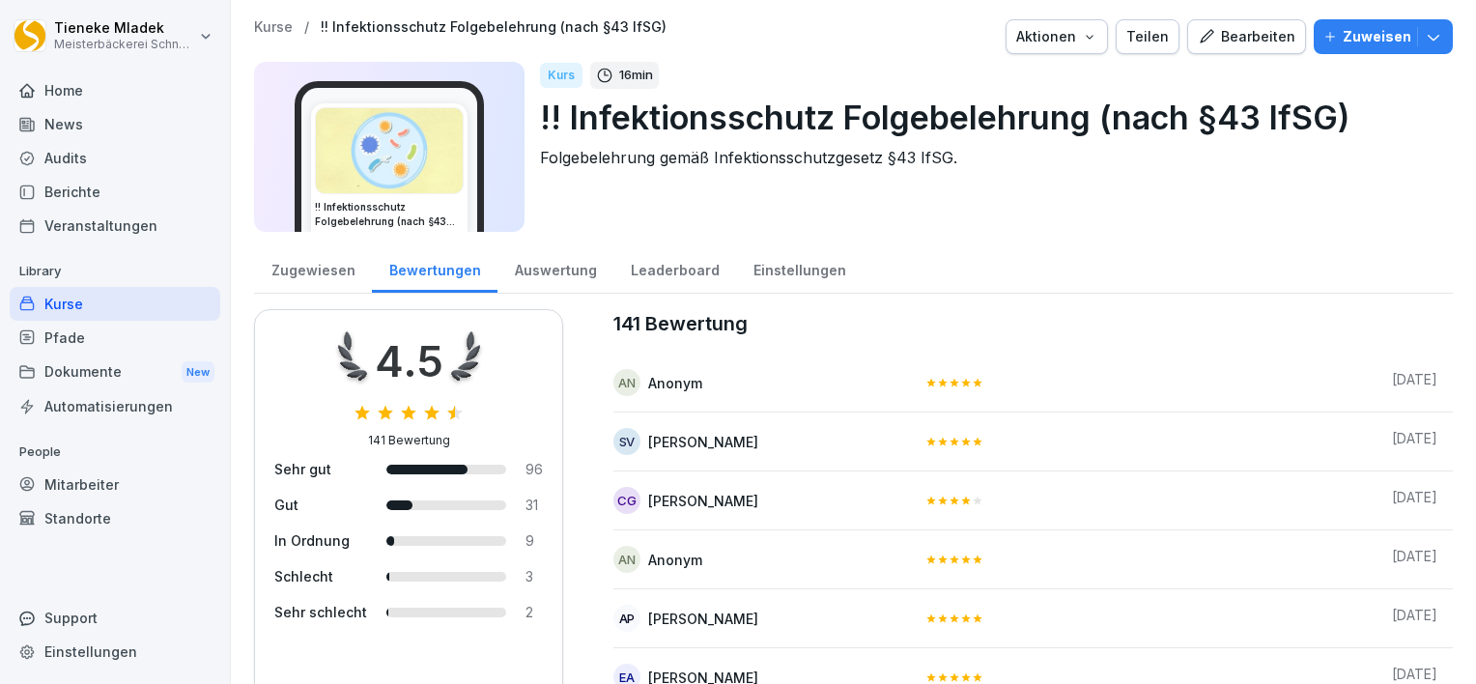
click at [547, 257] on div "Auswertung" at bounding box center [555, 267] width 116 height 49
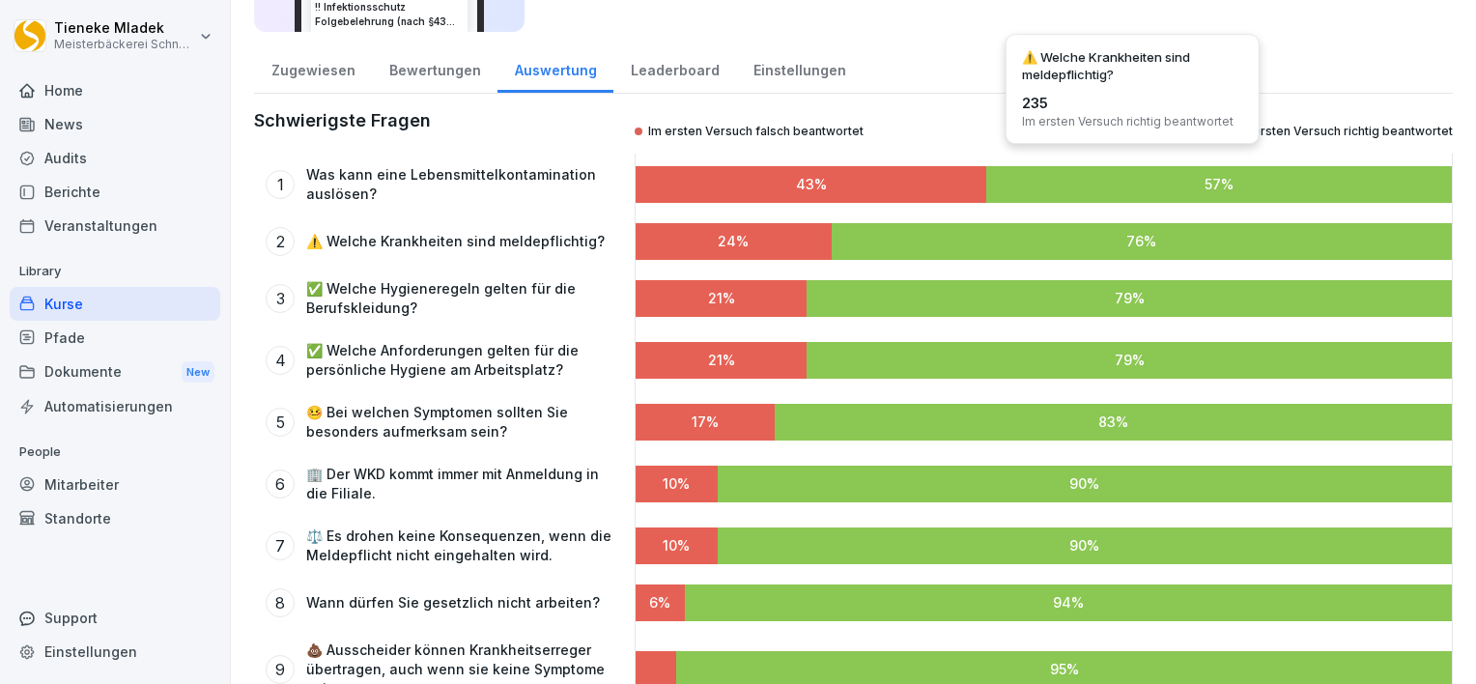
scroll to position [172, 0]
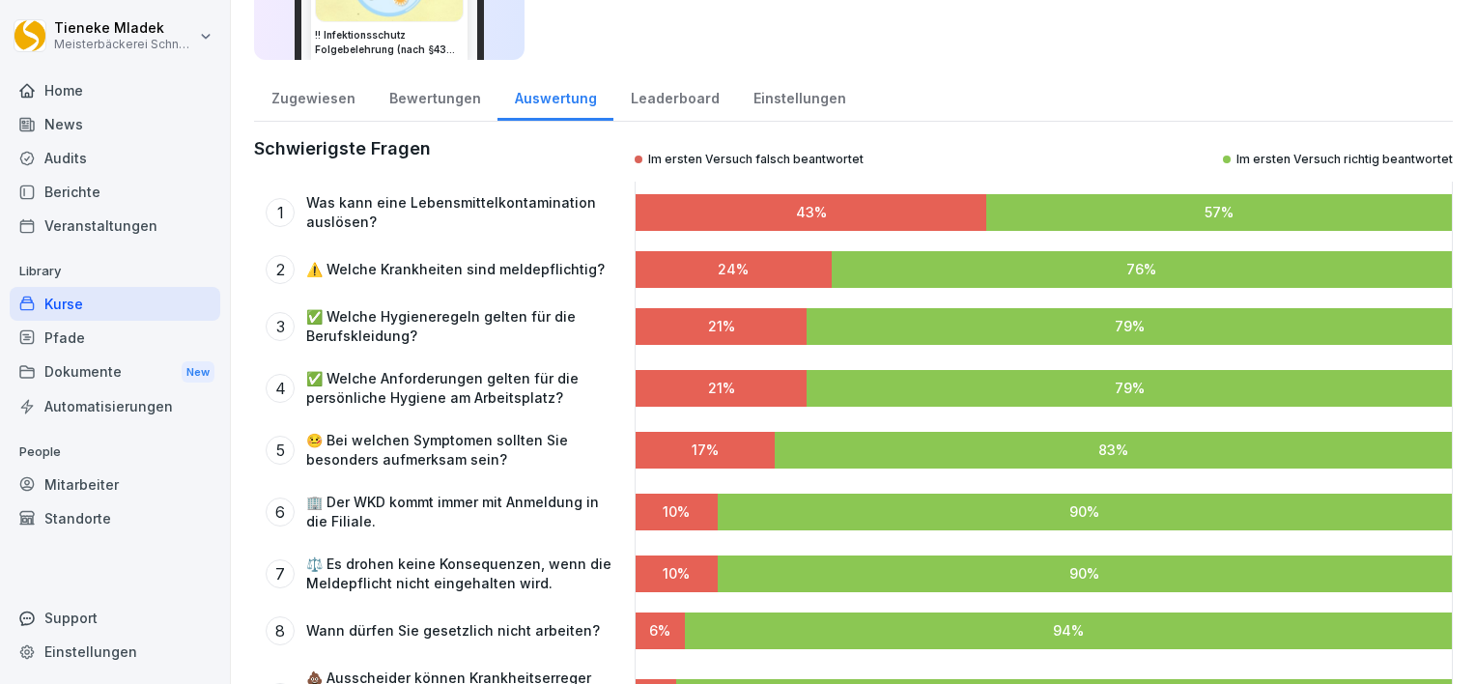
click at [653, 98] on div "Leaderboard" at bounding box center [674, 95] width 123 height 49
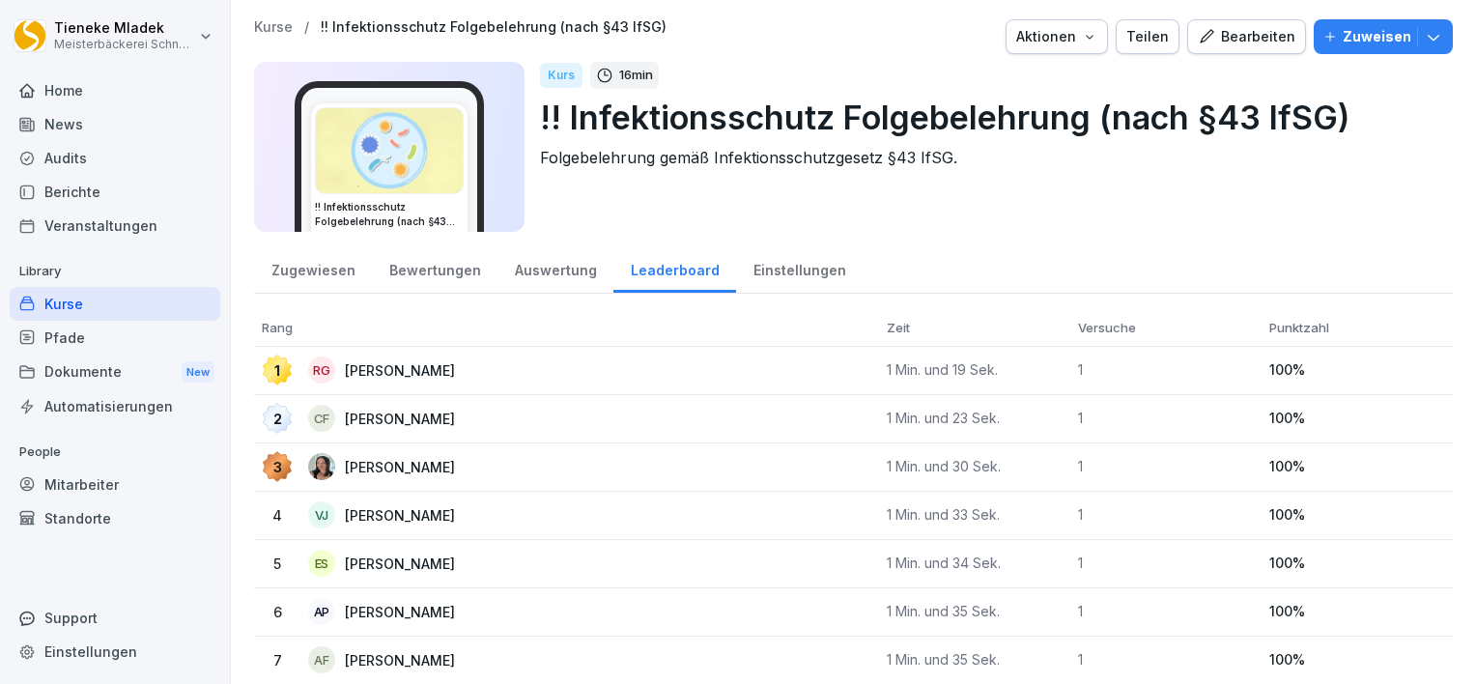
click at [787, 270] on div "Einstellungen" at bounding box center [799, 267] width 127 height 49
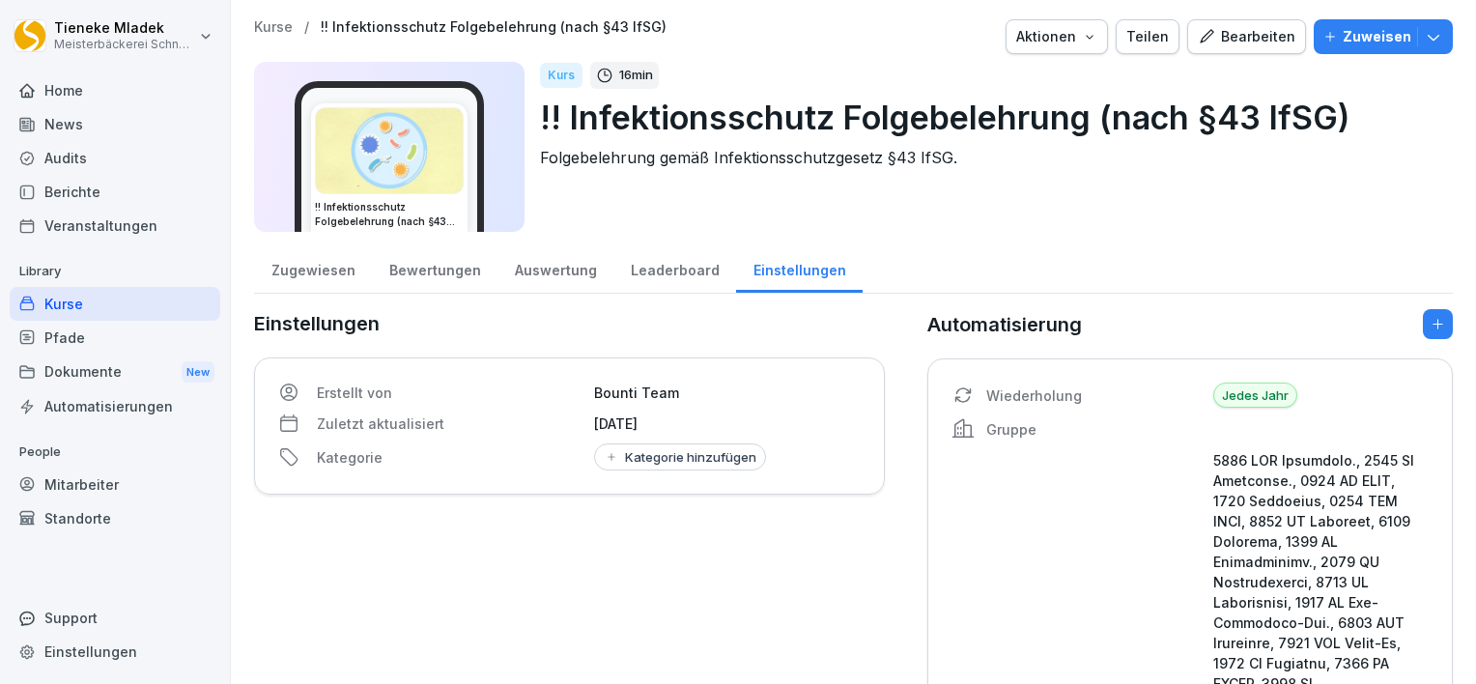
click at [104, 301] on div "Kurse" at bounding box center [115, 304] width 211 height 34
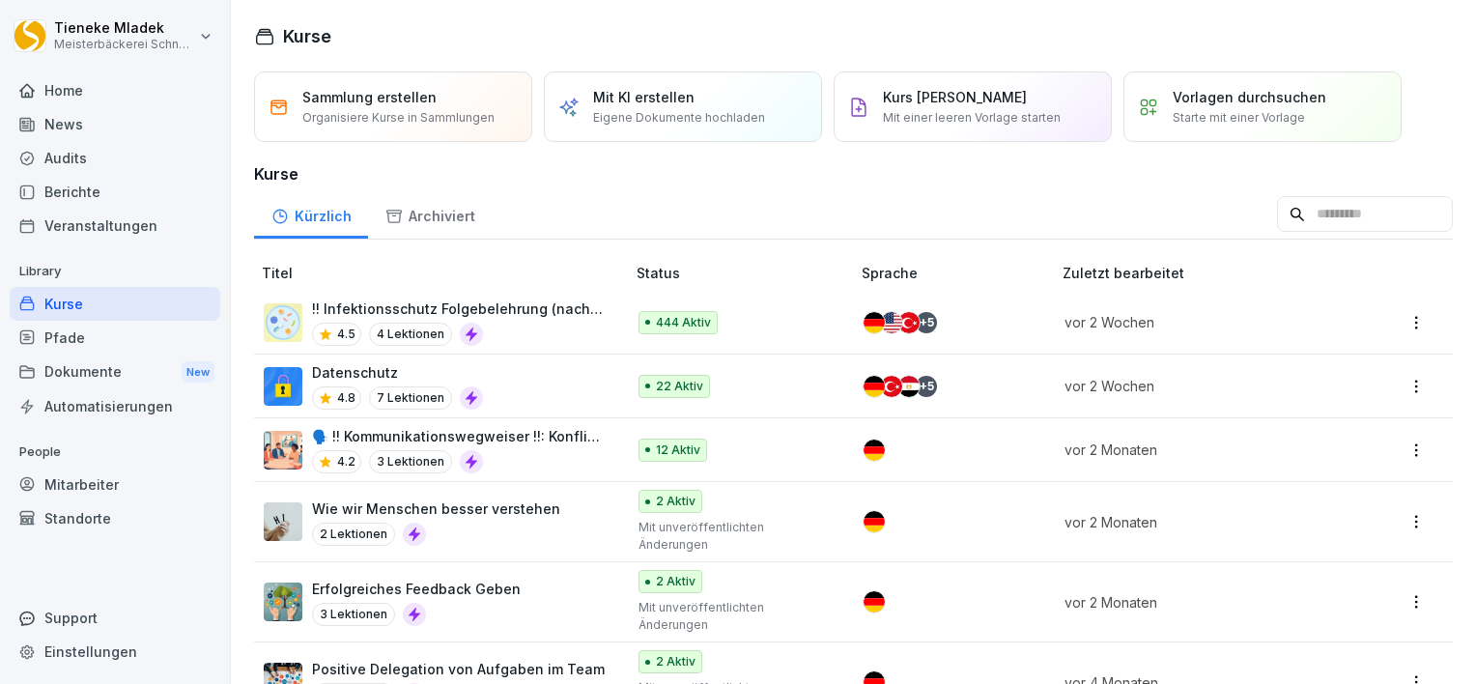
click at [528, 406] on div "Datenschutz 4.8 7 Lektionen" at bounding box center [435, 385] width 342 height 47
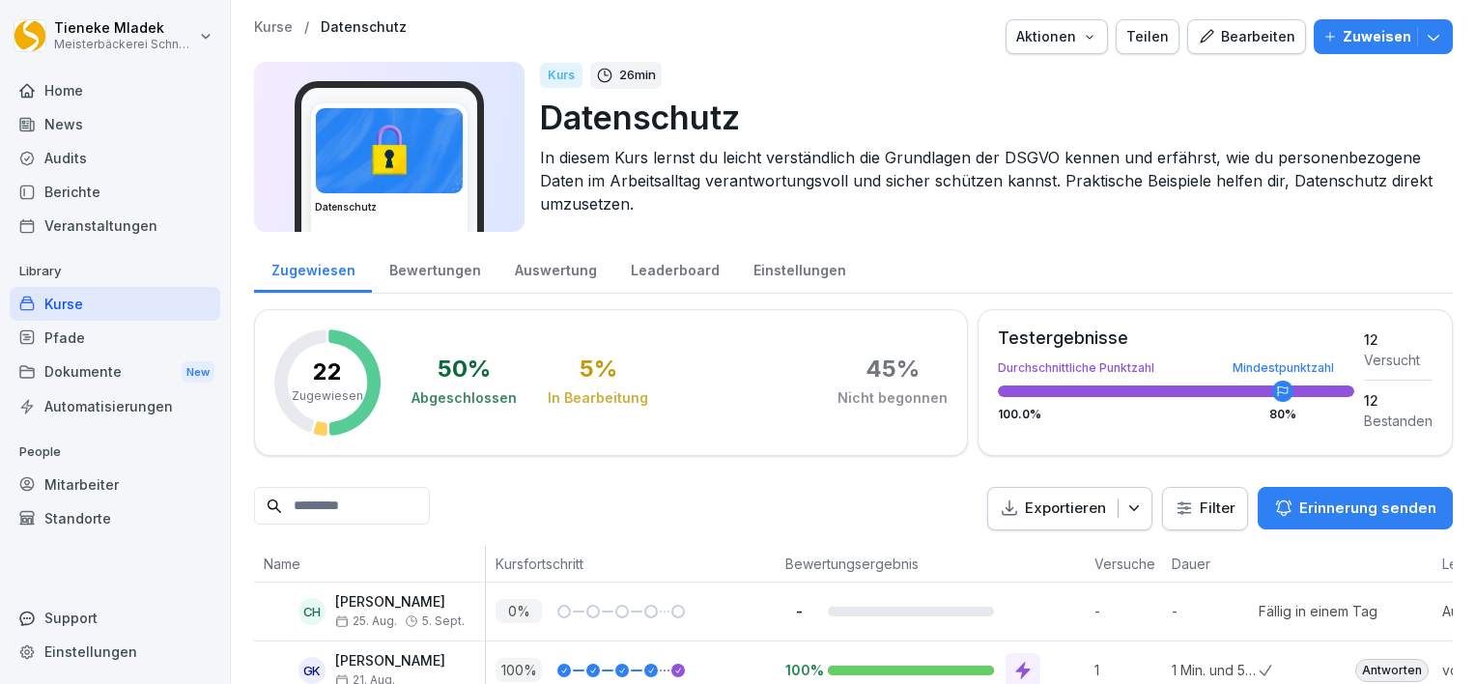
click at [95, 486] on div "Mitarbeiter" at bounding box center [115, 485] width 211 height 34
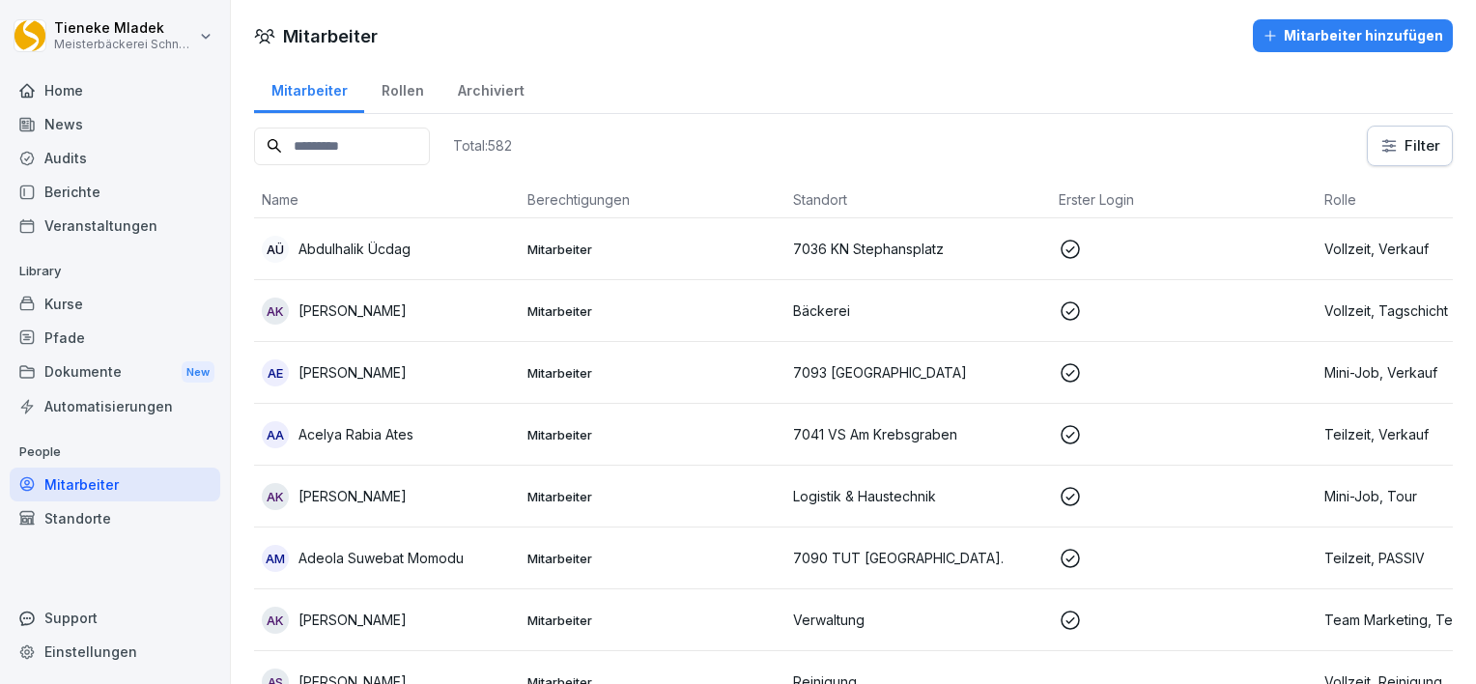
click at [85, 329] on div "Pfade" at bounding box center [115, 338] width 211 height 34
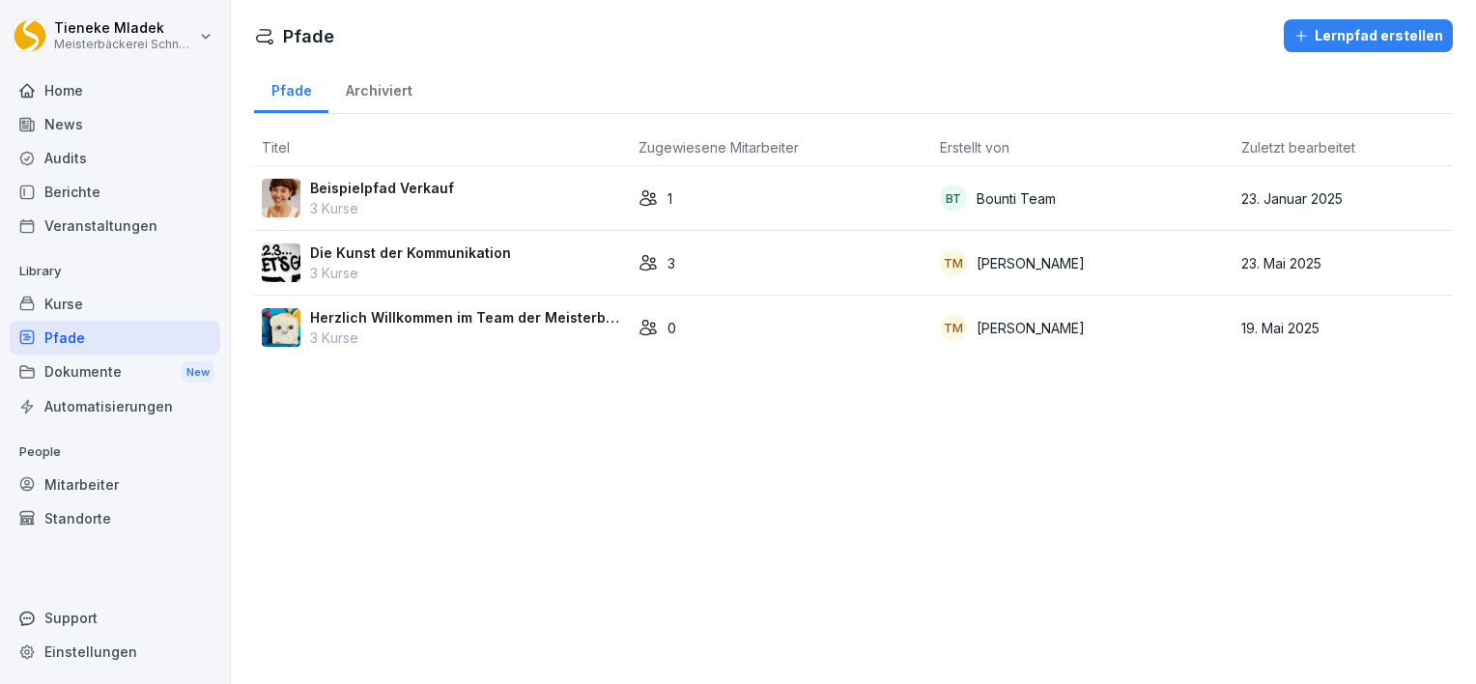
click at [75, 92] on div "Home" at bounding box center [115, 90] width 211 height 34
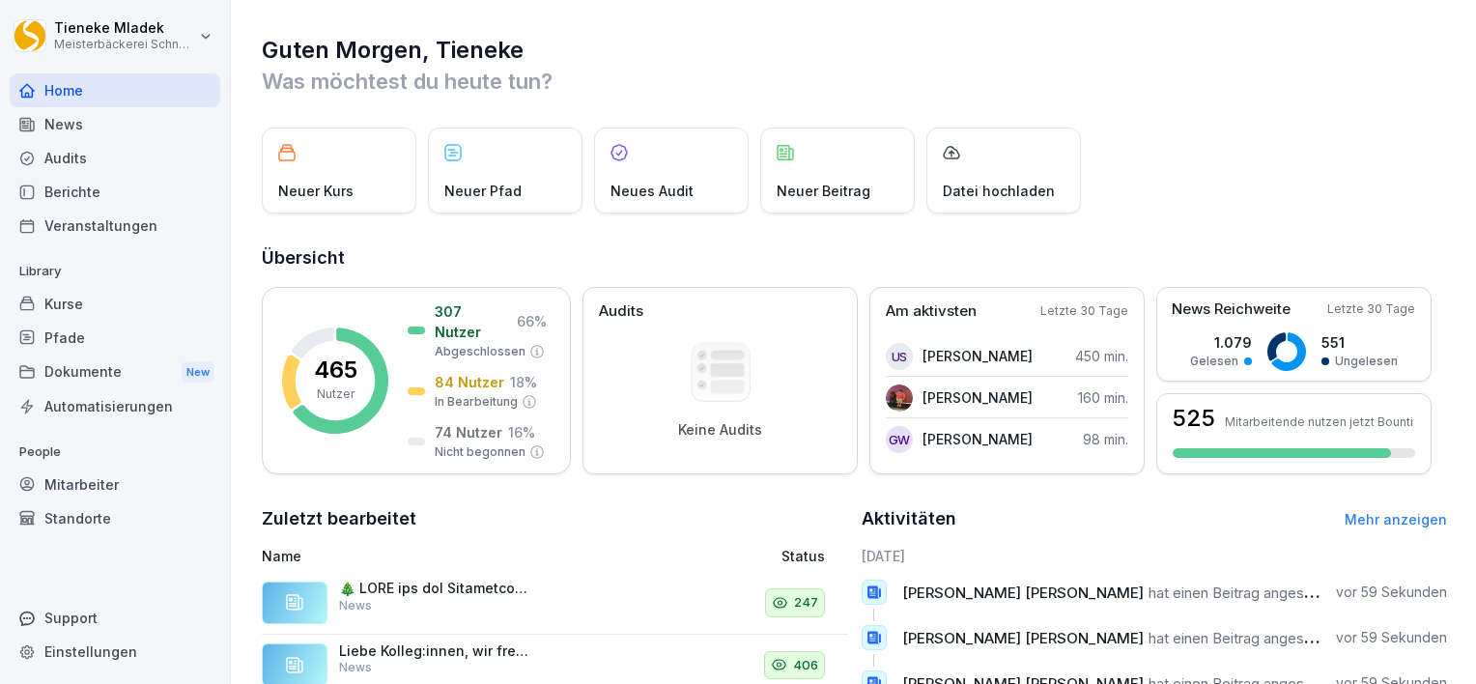
click at [87, 433] on div "Home News Audits Berichte Veranstaltungen Library Kurse Pfade Dokumente New Aut…" at bounding box center [115, 368] width 211 height 612
click at [84, 409] on div "Automatisierungen" at bounding box center [115, 406] width 211 height 34
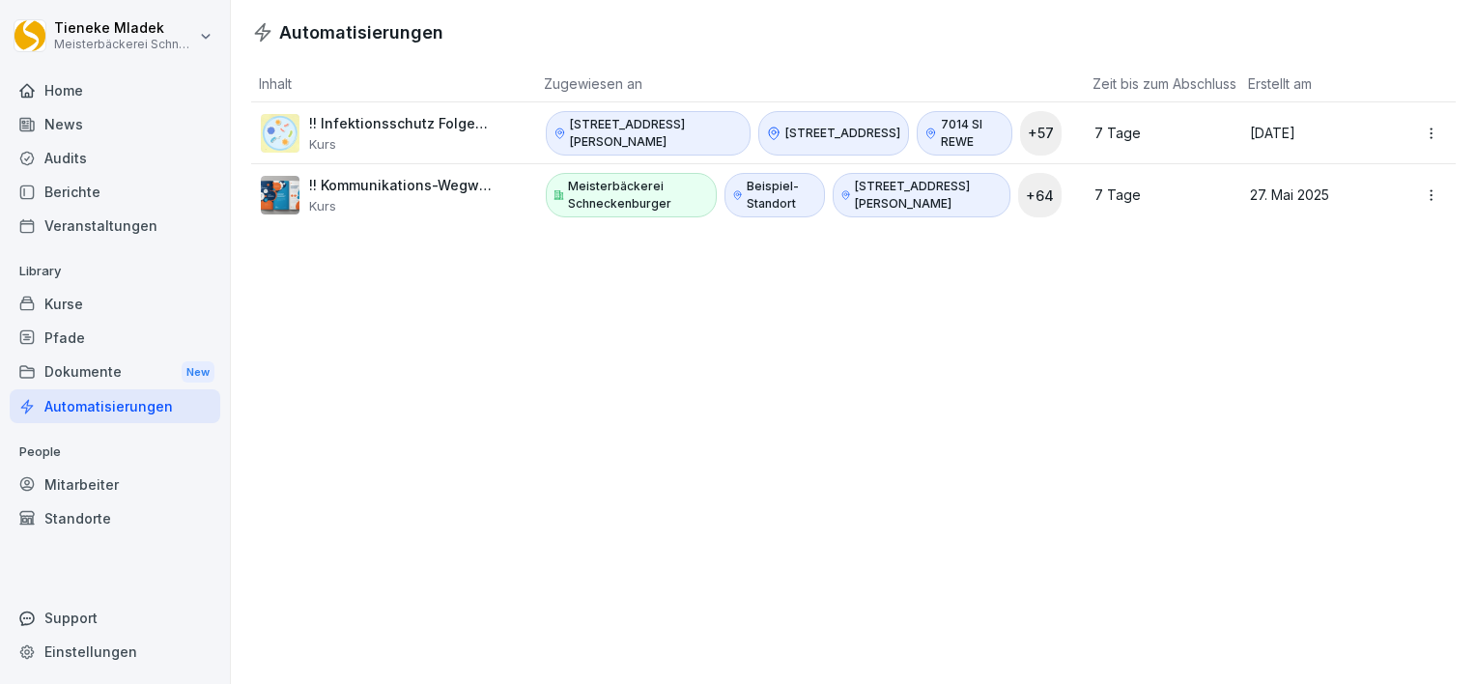
click at [108, 514] on div "Standorte" at bounding box center [115, 518] width 211 height 34
